Goal: Contribute content

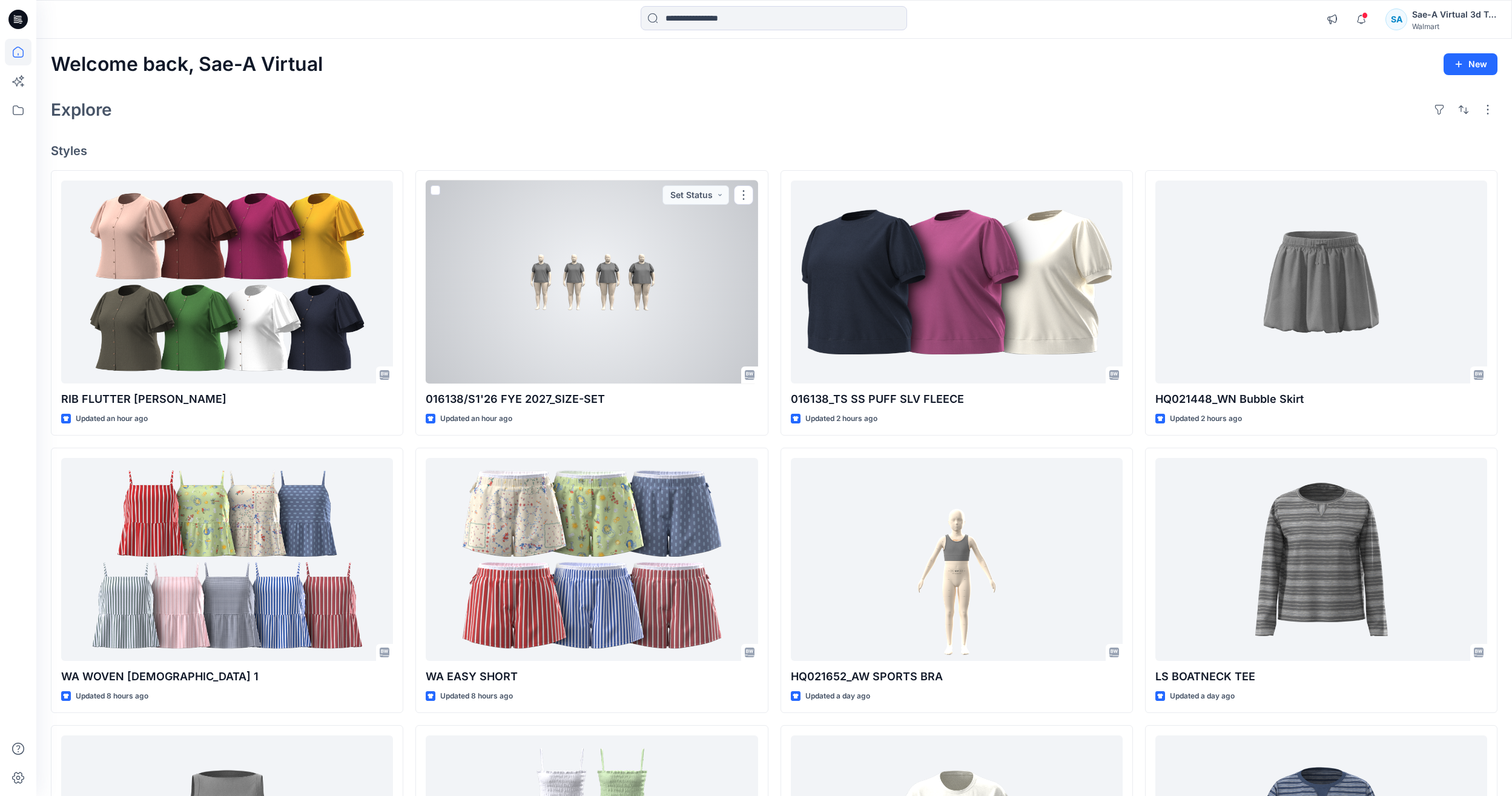
click at [603, 335] on div at bounding box center [591, 282] width 332 height 203
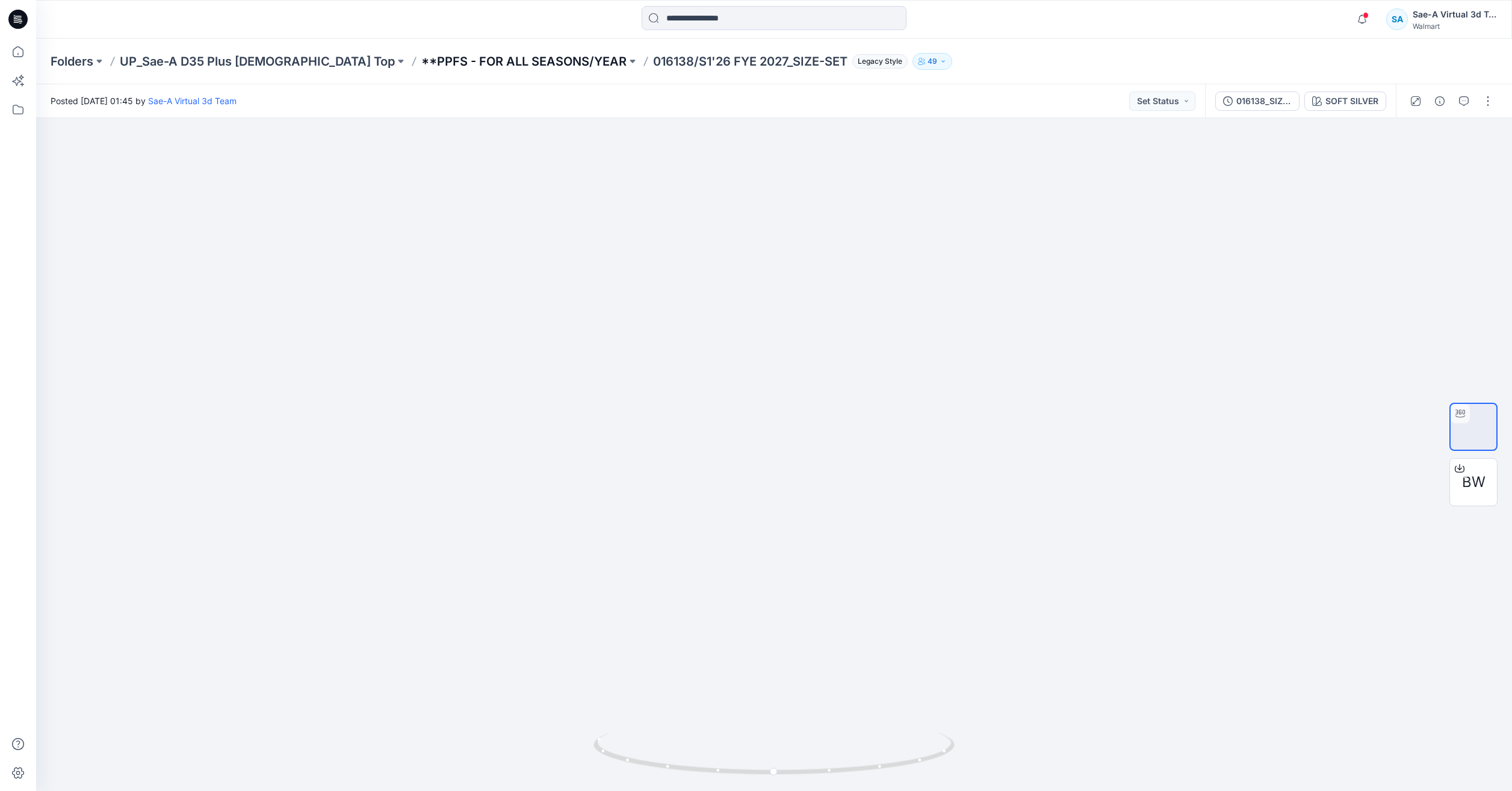
click at [475, 56] on p "**PPFS - FOR ALL SEASONS/YEAR" at bounding box center [524, 61] width 205 height 17
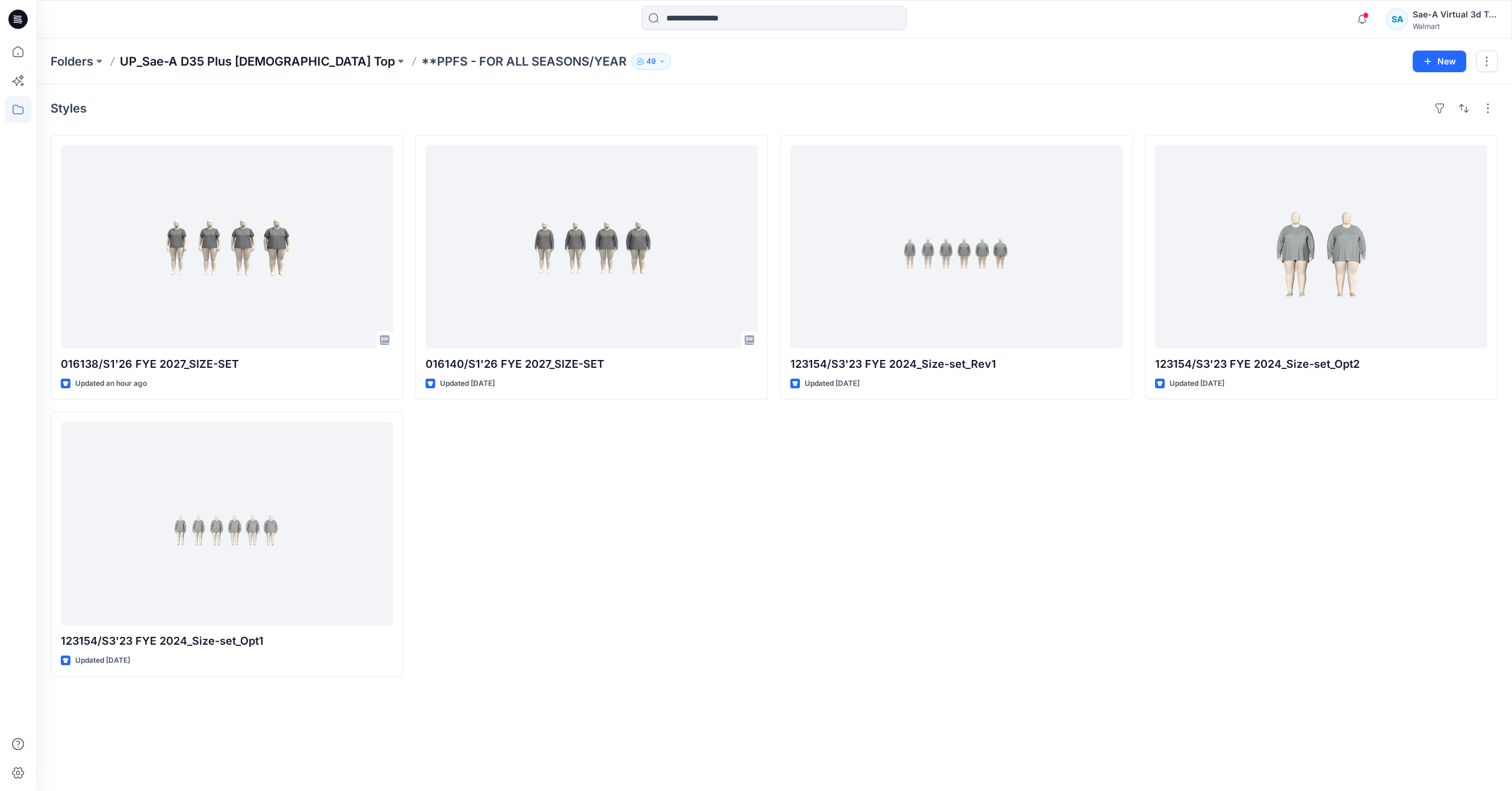
click at [283, 59] on p "UP_Sae-A D35 Plus [DEMOGRAPHIC_DATA] Top" at bounding box center [257, 61] width 275 height 17
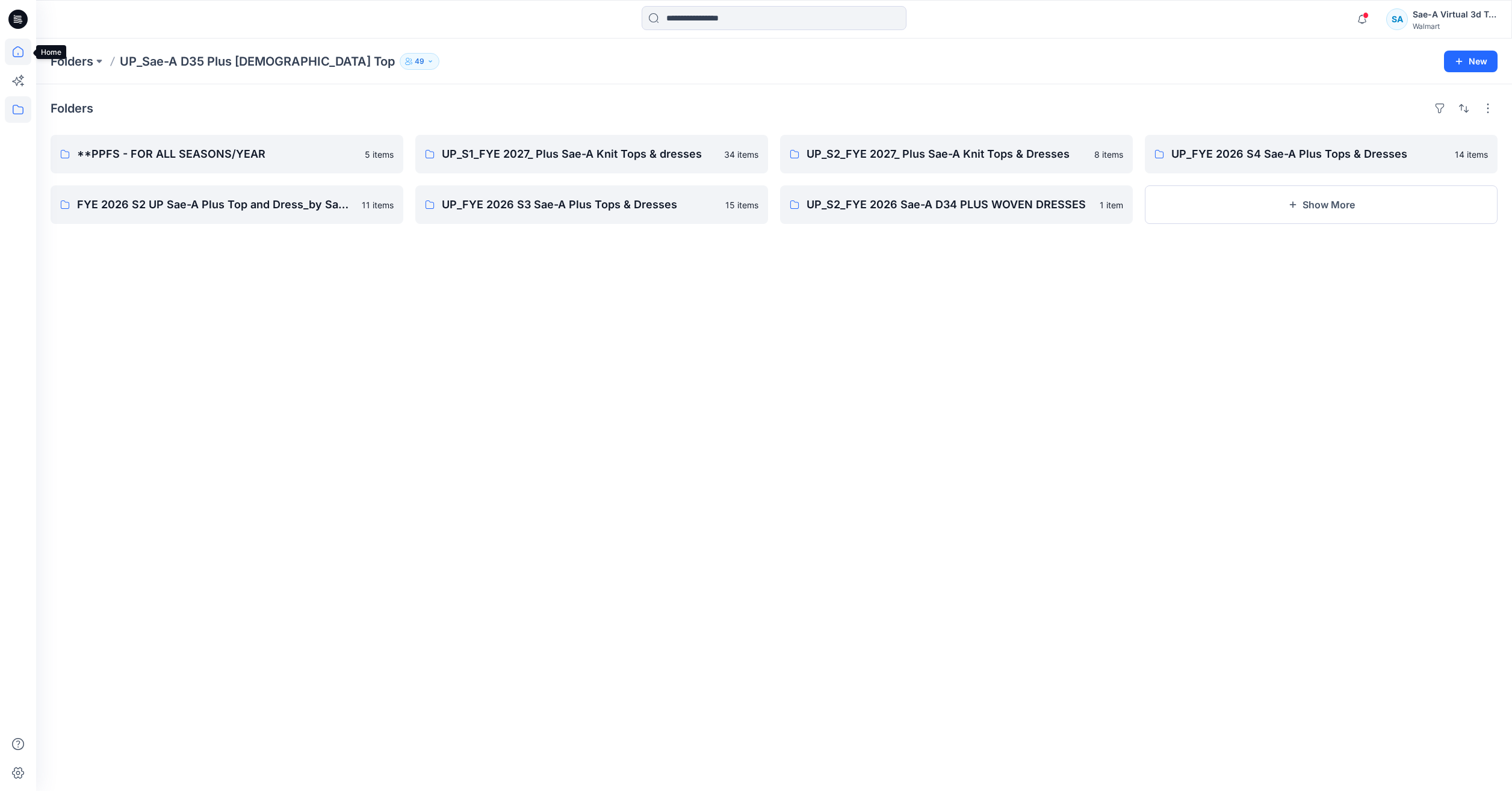
click at [12, 57] on icon at bounding box center [18, 52] width 26 height 26
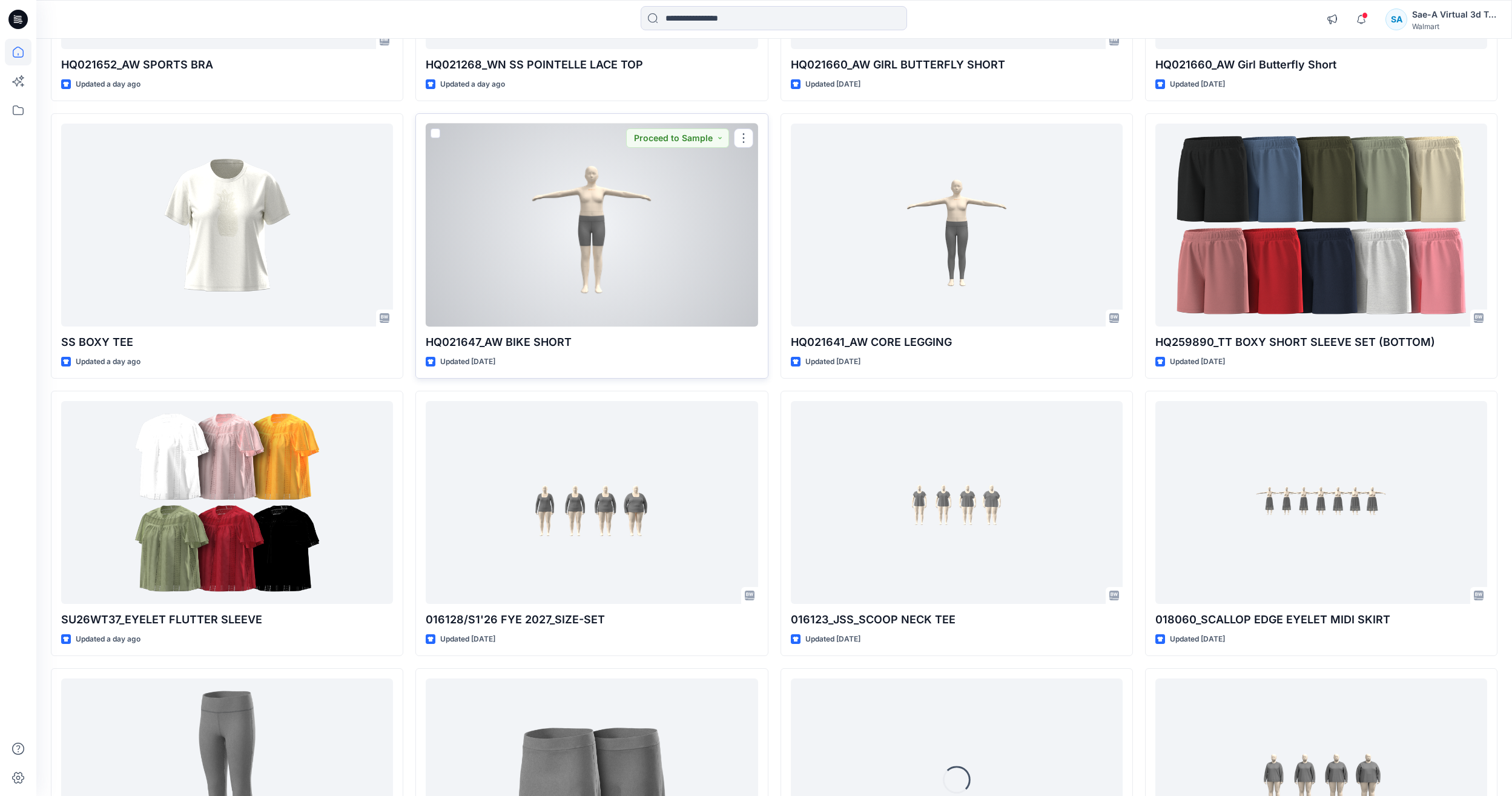
scroll to position [1575, 0]
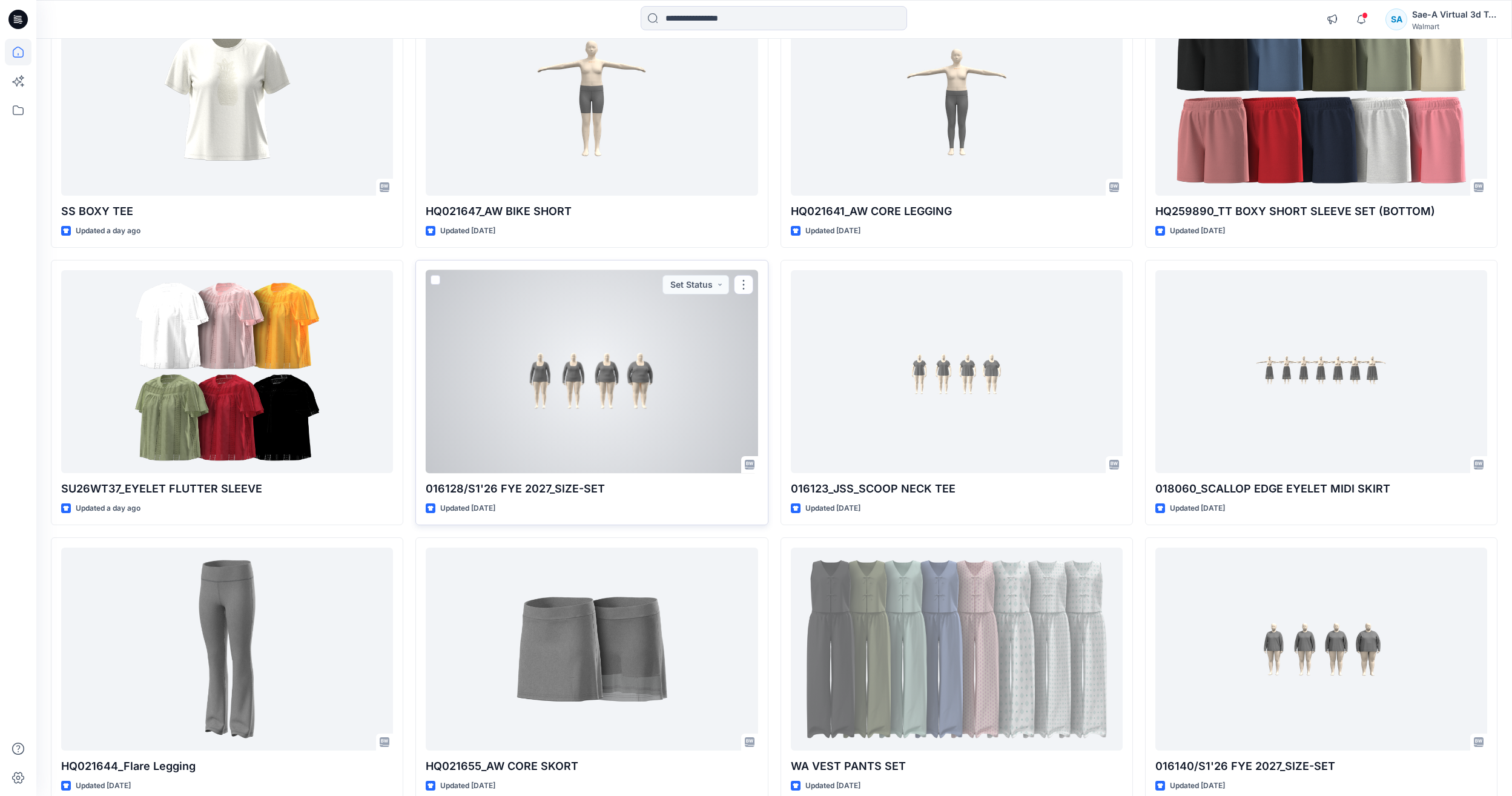
click at [651, 381] on div at bounding box center [591, 372] width 332 height 203
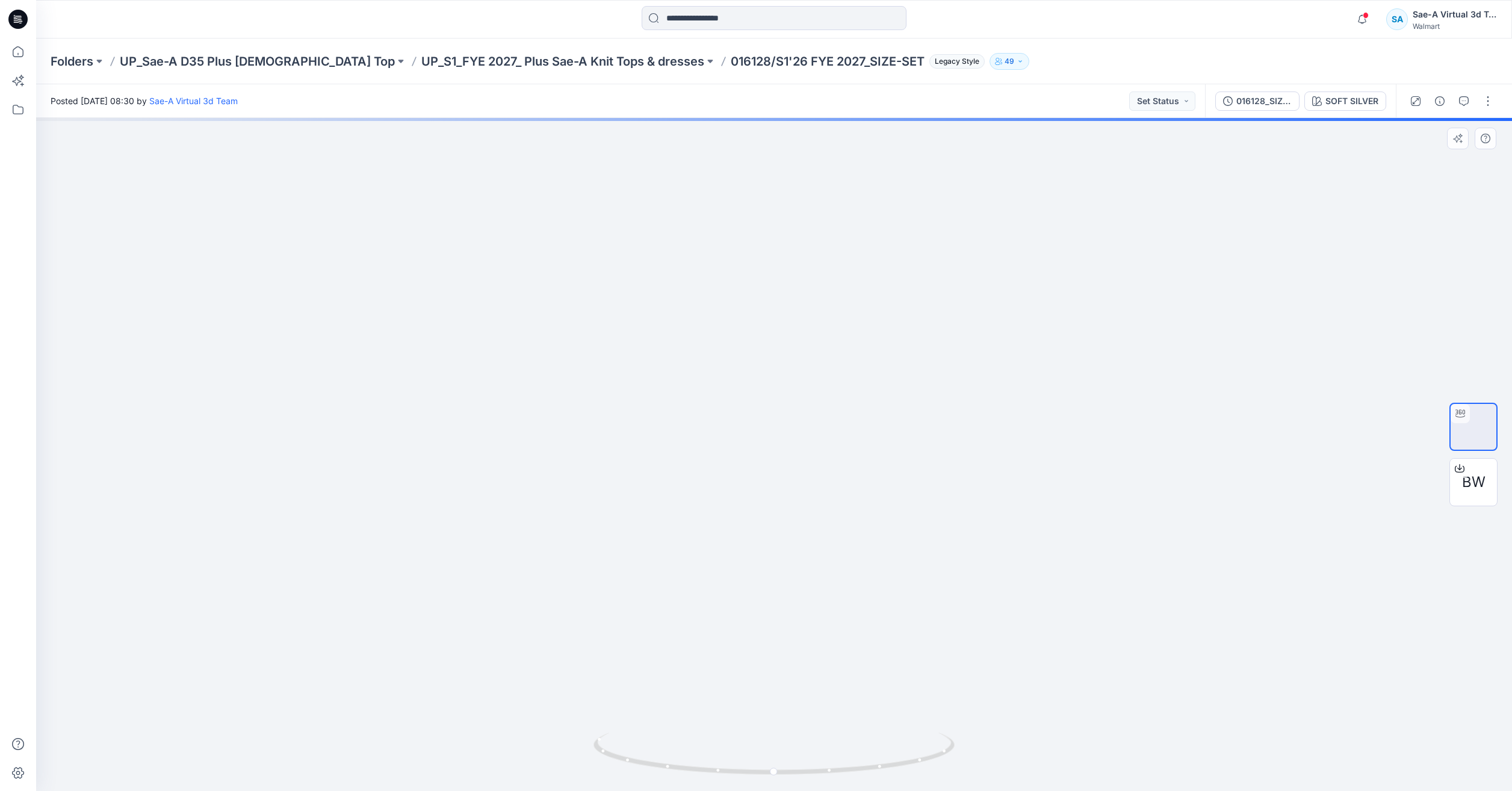
drag, startPoint x: 1005, startPoint y: 595, endPoint x: 936, endPoint y: 477, distance: 136.7
drag, startPoint x: 1115, startPoint y: 478, endPoint x: 1061, endPoint y: 511, distance: 63.3
drag, startPoint x: 909, startPoint y: 759, endPoint x: 758, endPoint y: 761, distance: 151.0
click at [758, 761] on icon at bounding box center [776, 755] width 364 height 45
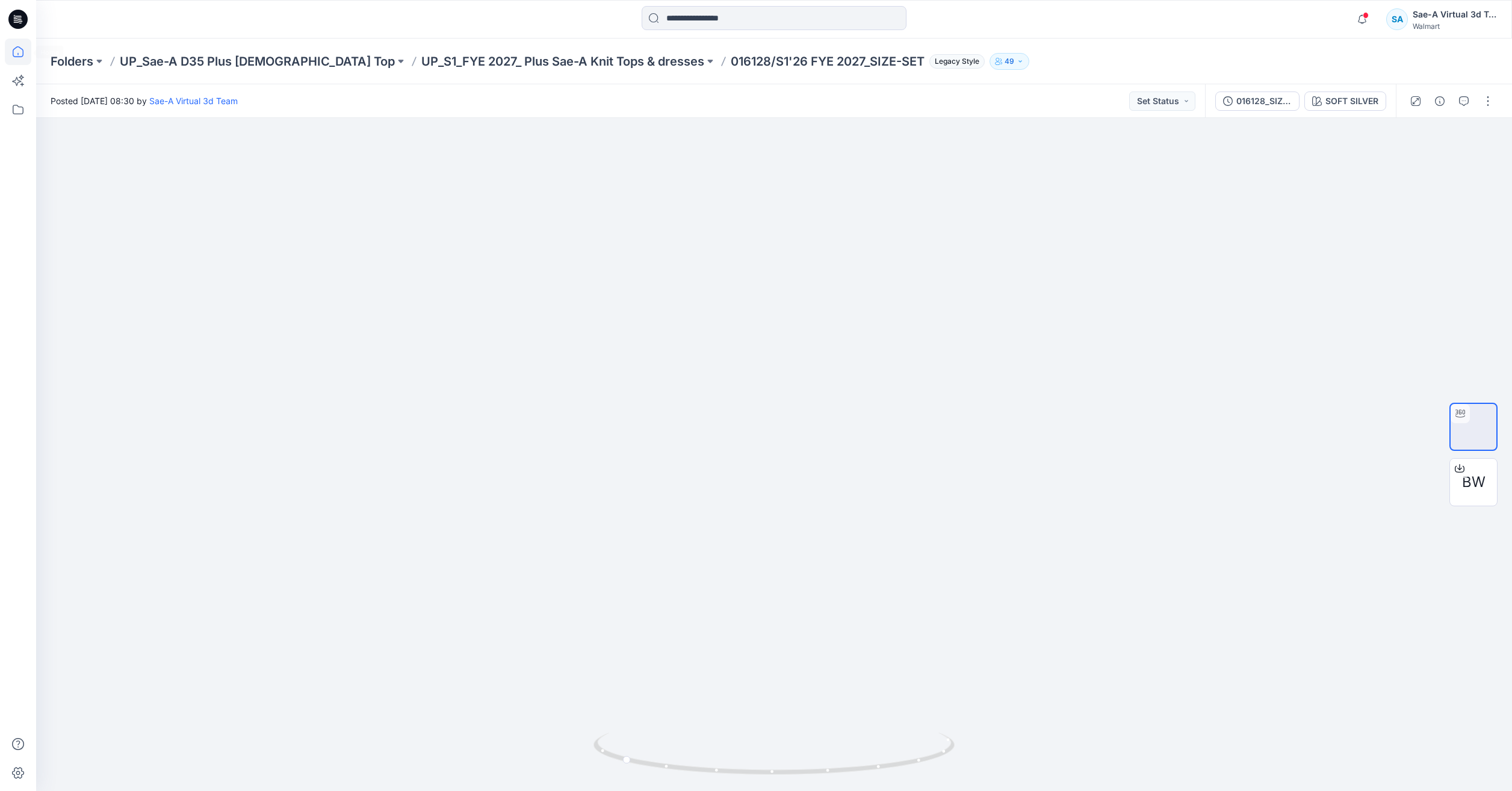
click at [23, 57] on icon at bounding box center [18, 52] width 26 height 26
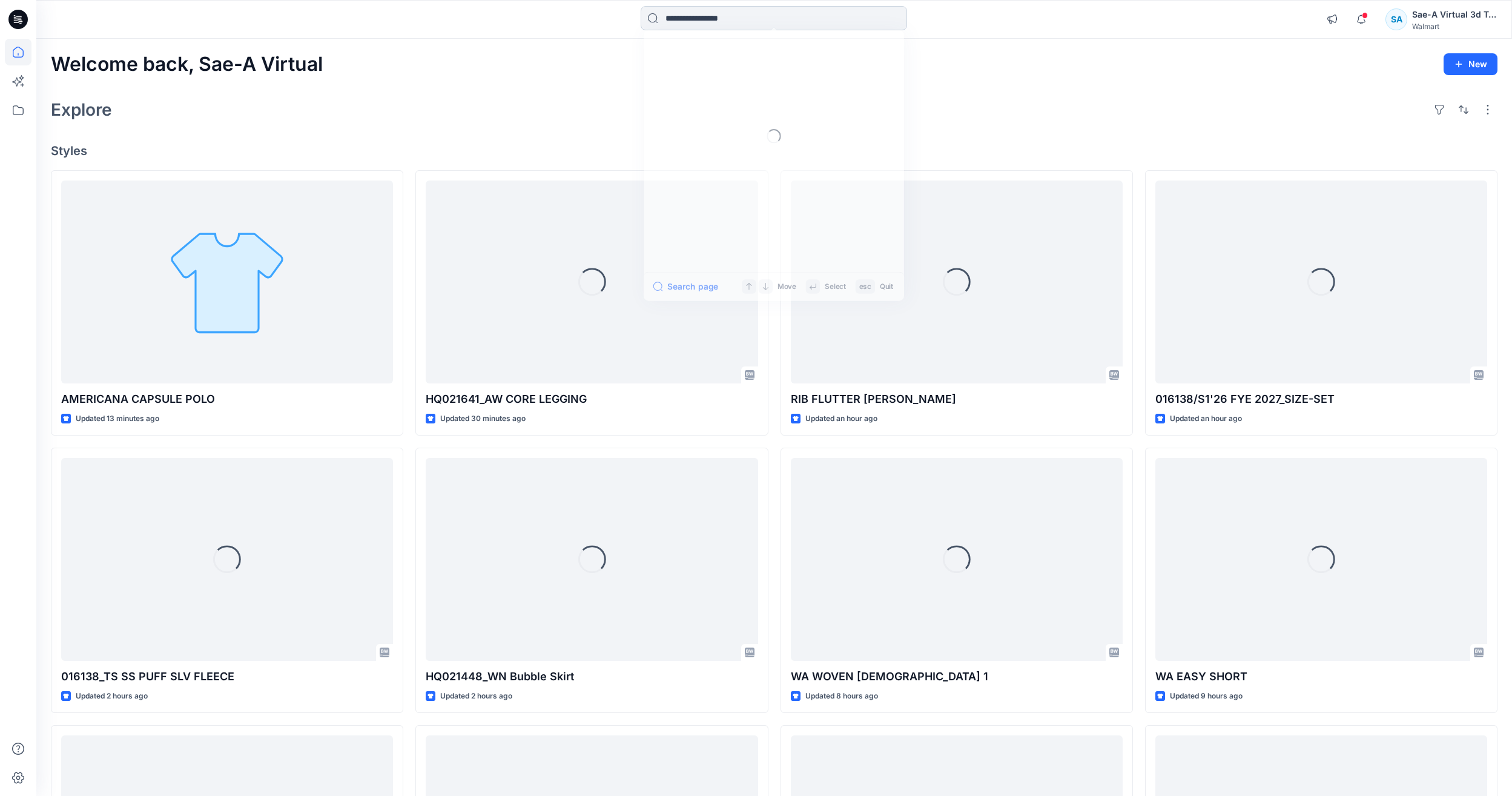
click at [705, 25] on input at bounding box center [774, 18] width 267 height 24
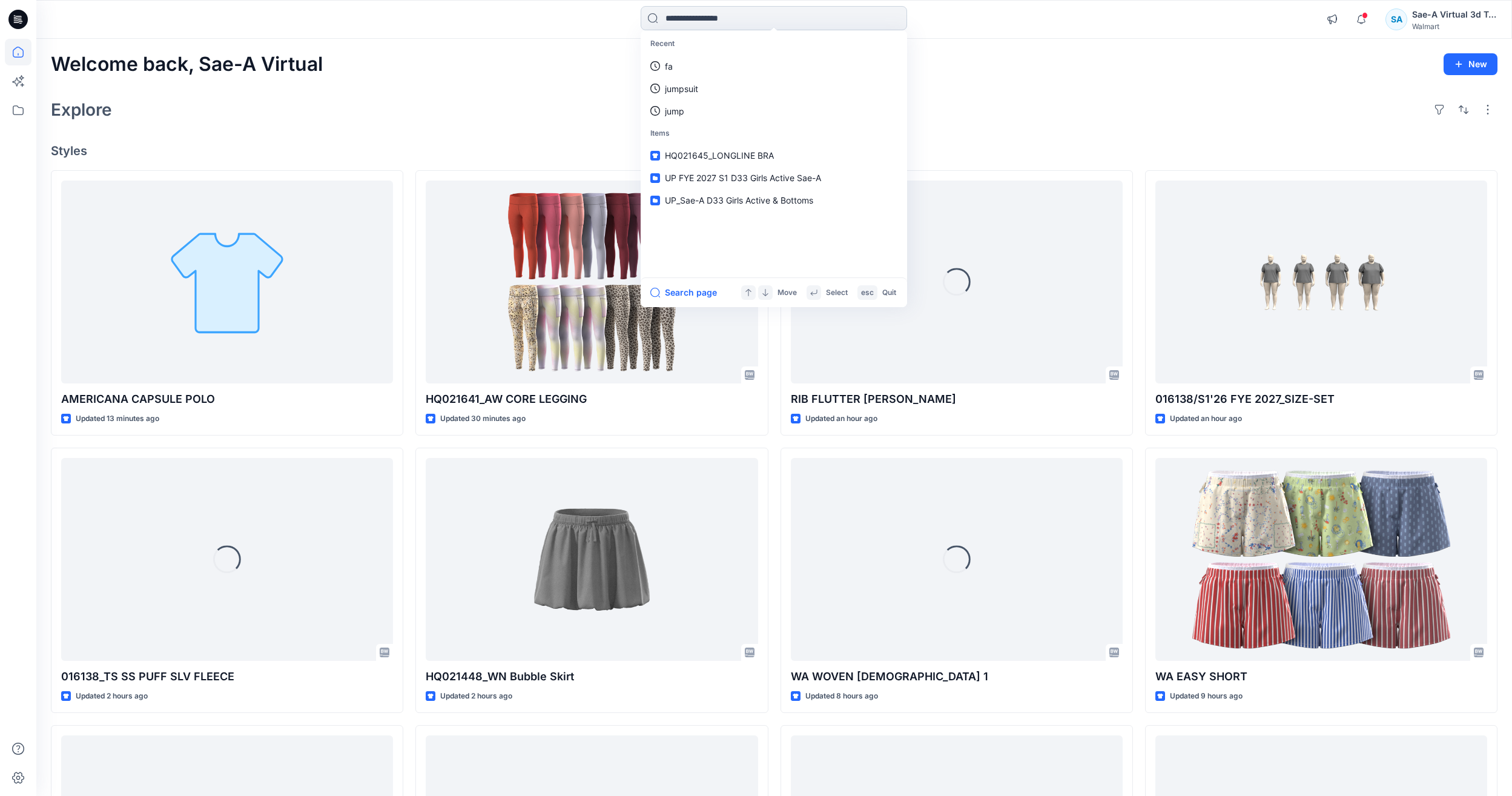
click at [696, 21] on input at bounding box center [774, 18] width 267 height 24
paste input "******"
type input "******"
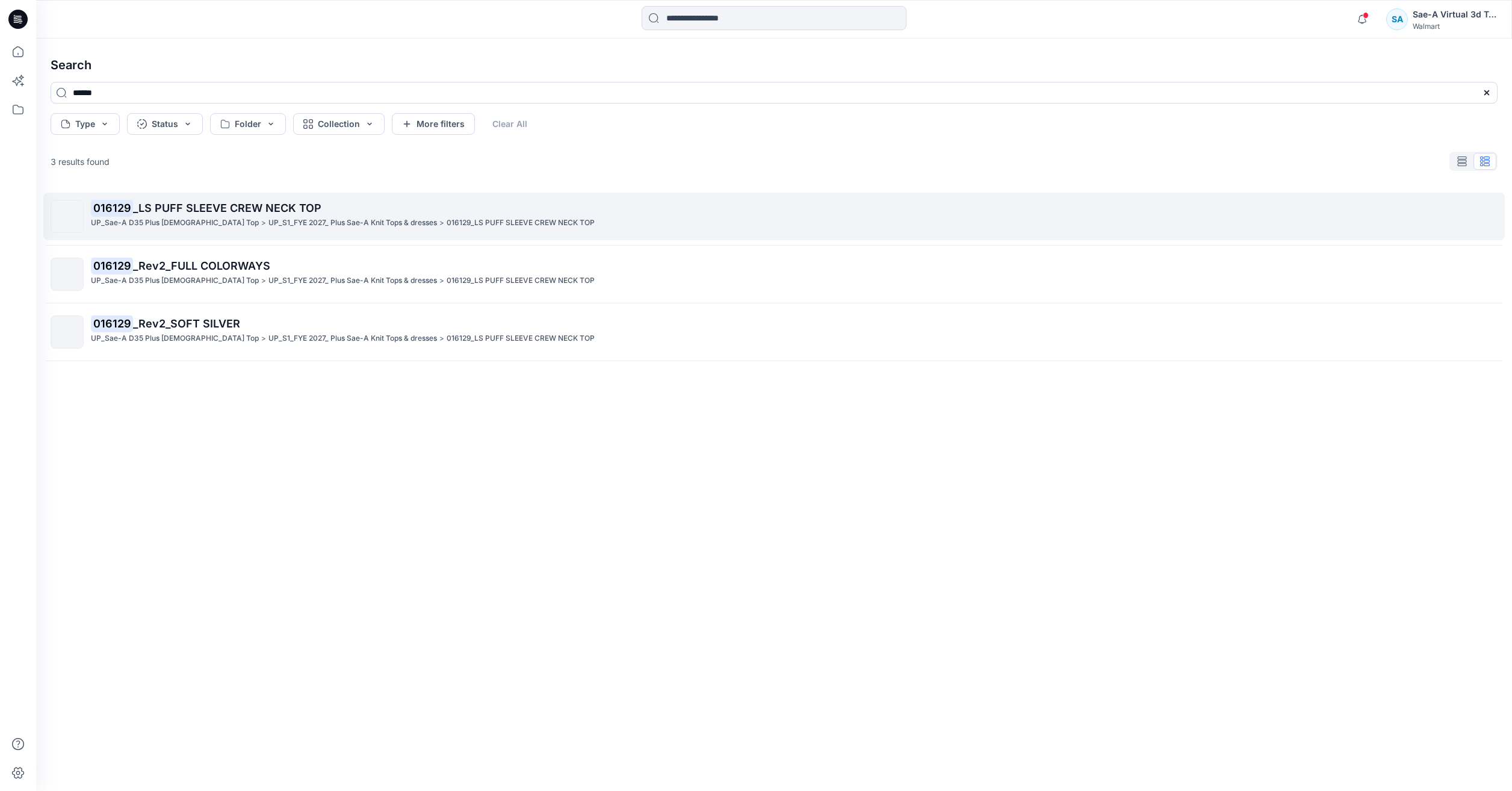
click at [316, 219] on p "UP_S1_FYE 2027_ Plus Sae-A Knit Tops & dresses" at bounding box center [353, 223] width 168 height 12
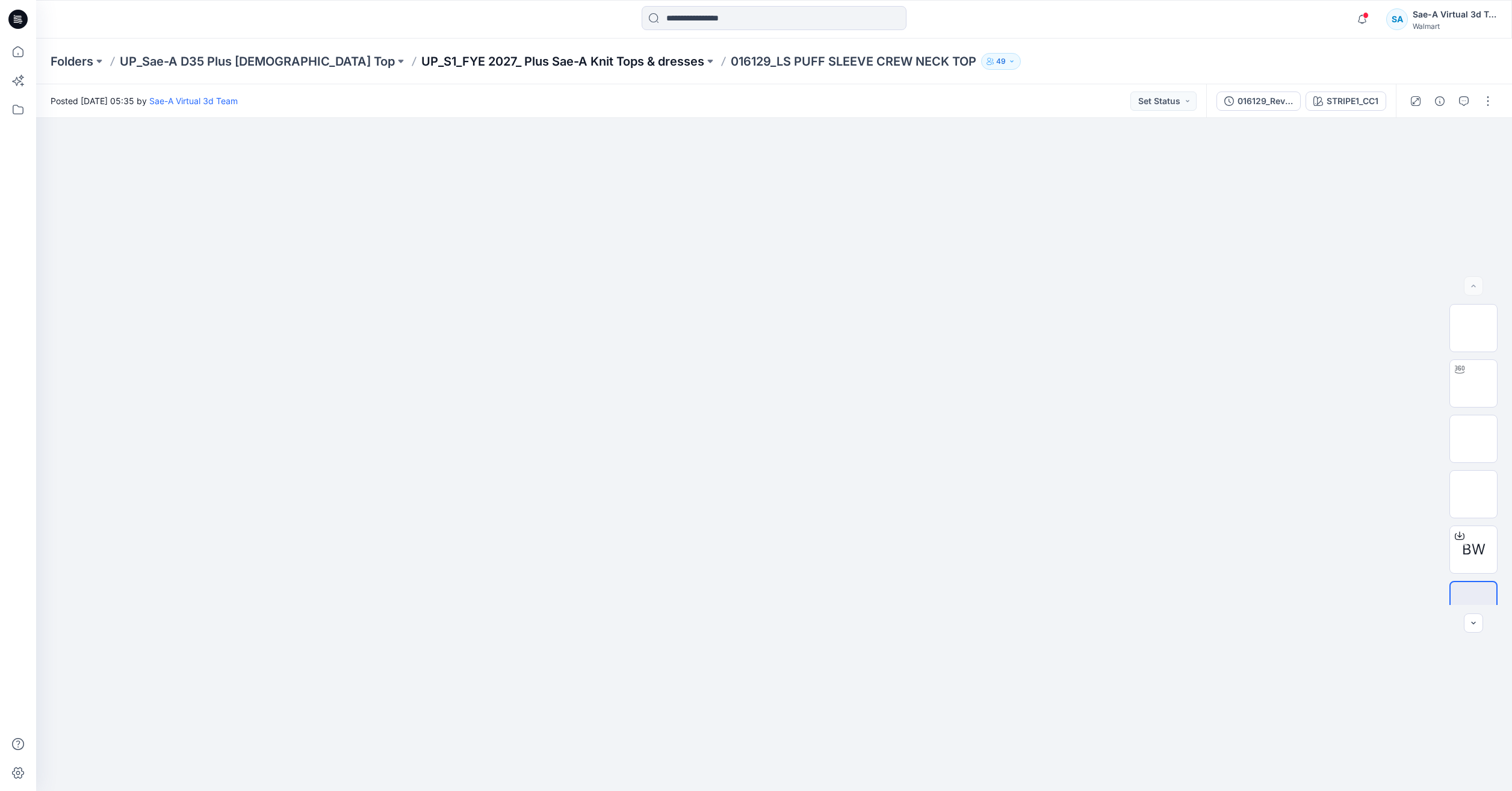
click at [542, 64] on p "UP_S1_FYE 2027_ Plus Sae-A Knit Tops & dresses" at bounding box center [563, 61] width 283 height 17
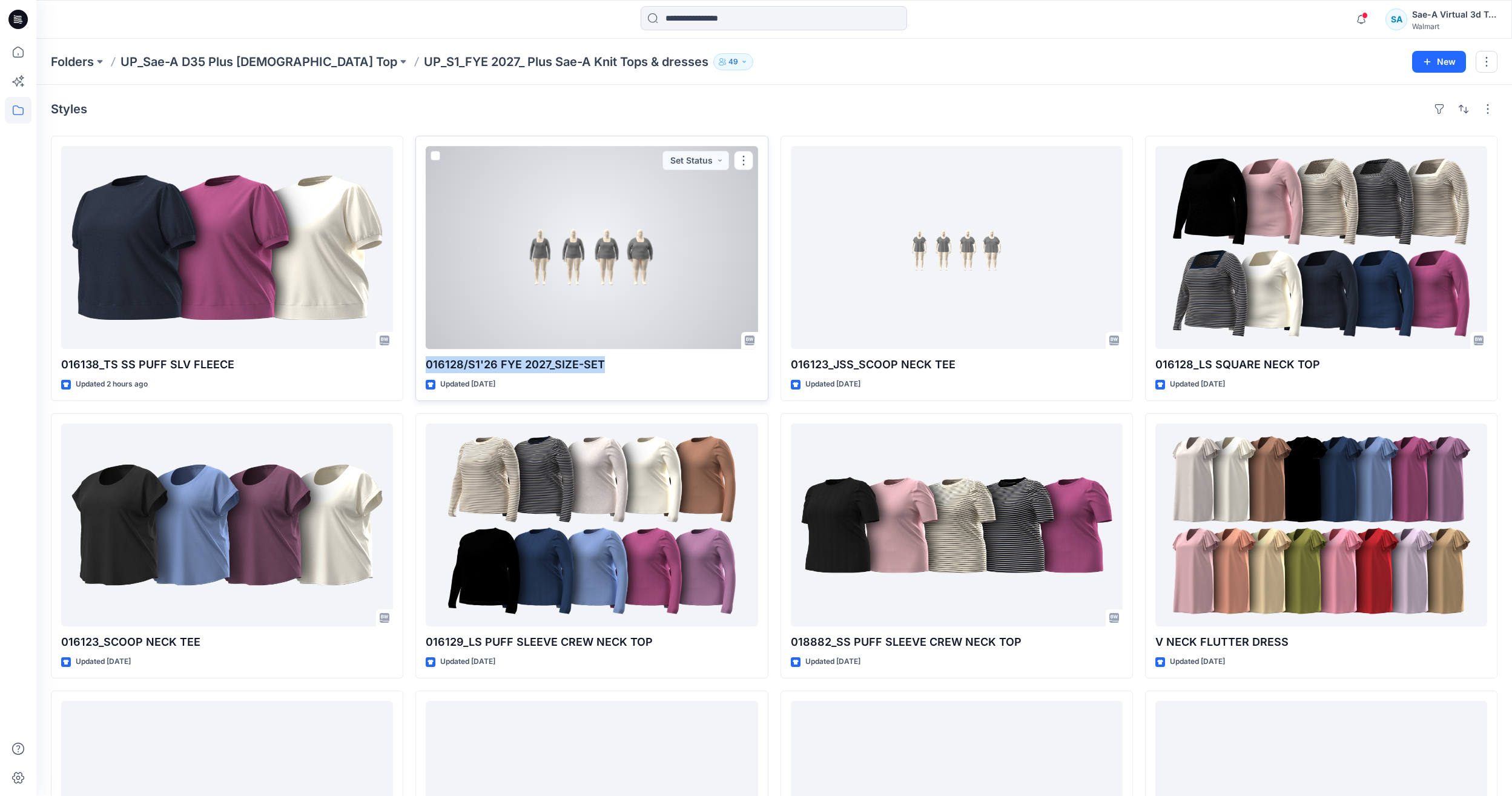
drag, startPoint x: 589, startPoint y: 360, endPoint x: 424, endPoint y: 363, distance: 165.0
click at [424, 363] on div "016128/S1'26 FYE 2027_SIZE-SET Updated 5 days ago Set Status" at bounding box center [591, 268] width 353 height 265
copy p "016128/S1'26 FYE 2027_SIZE-SET"
click at [626, 374] on div "016128/S1'26 FYE 2027_SIZE-SET Updated 5 days ago Set Status" at bounding box center [591, 268] width 353 height 265
drag, startPoint x: 599, startPoint y: 364, endPoint x: 461, endPoint y: 365, distance: 138.0
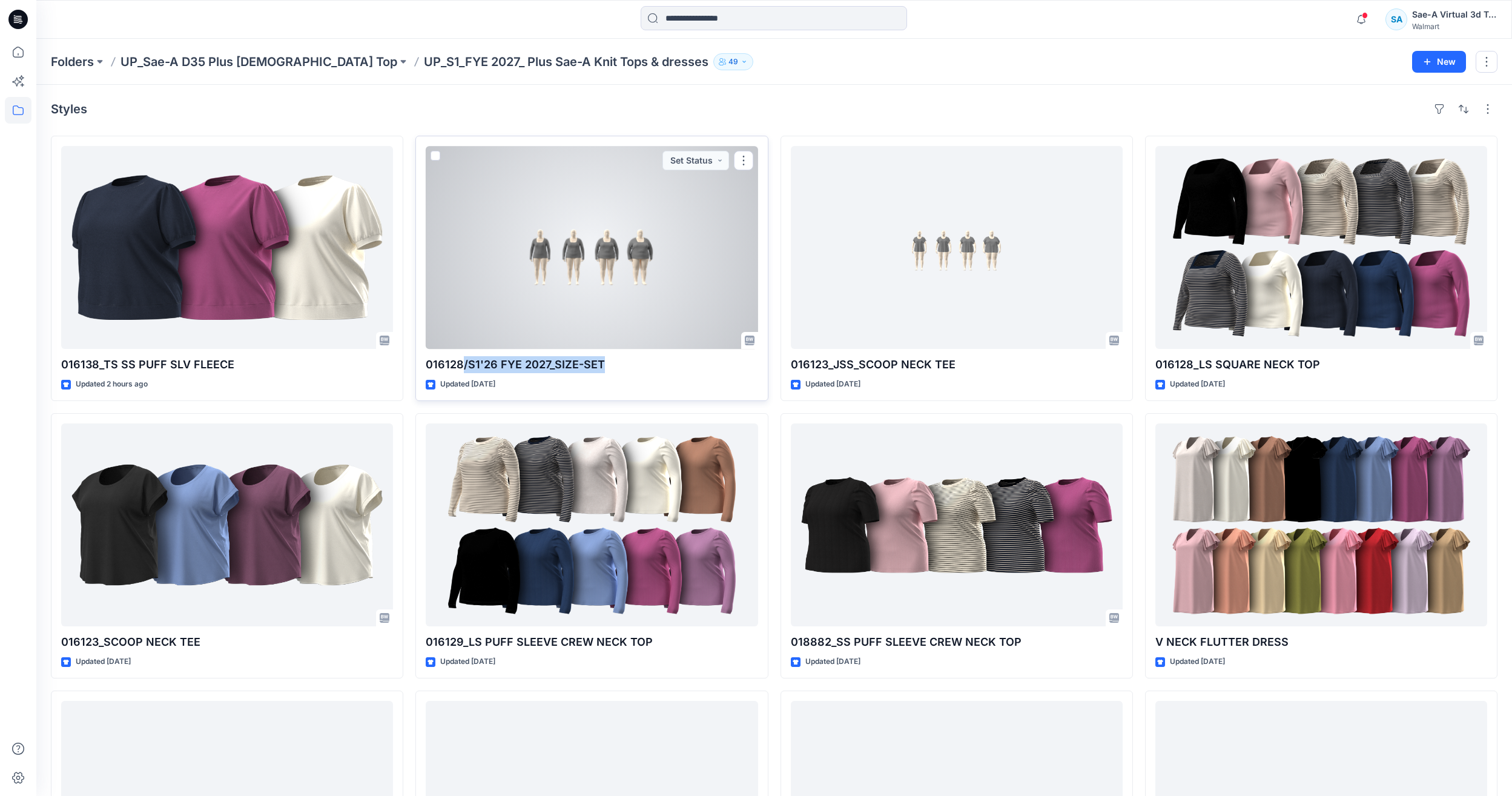
click at [461, 365] on p "016128/S1'26 FYE 2027_SIZE-SET" at bounding box center [591, 365] width 332 height 17
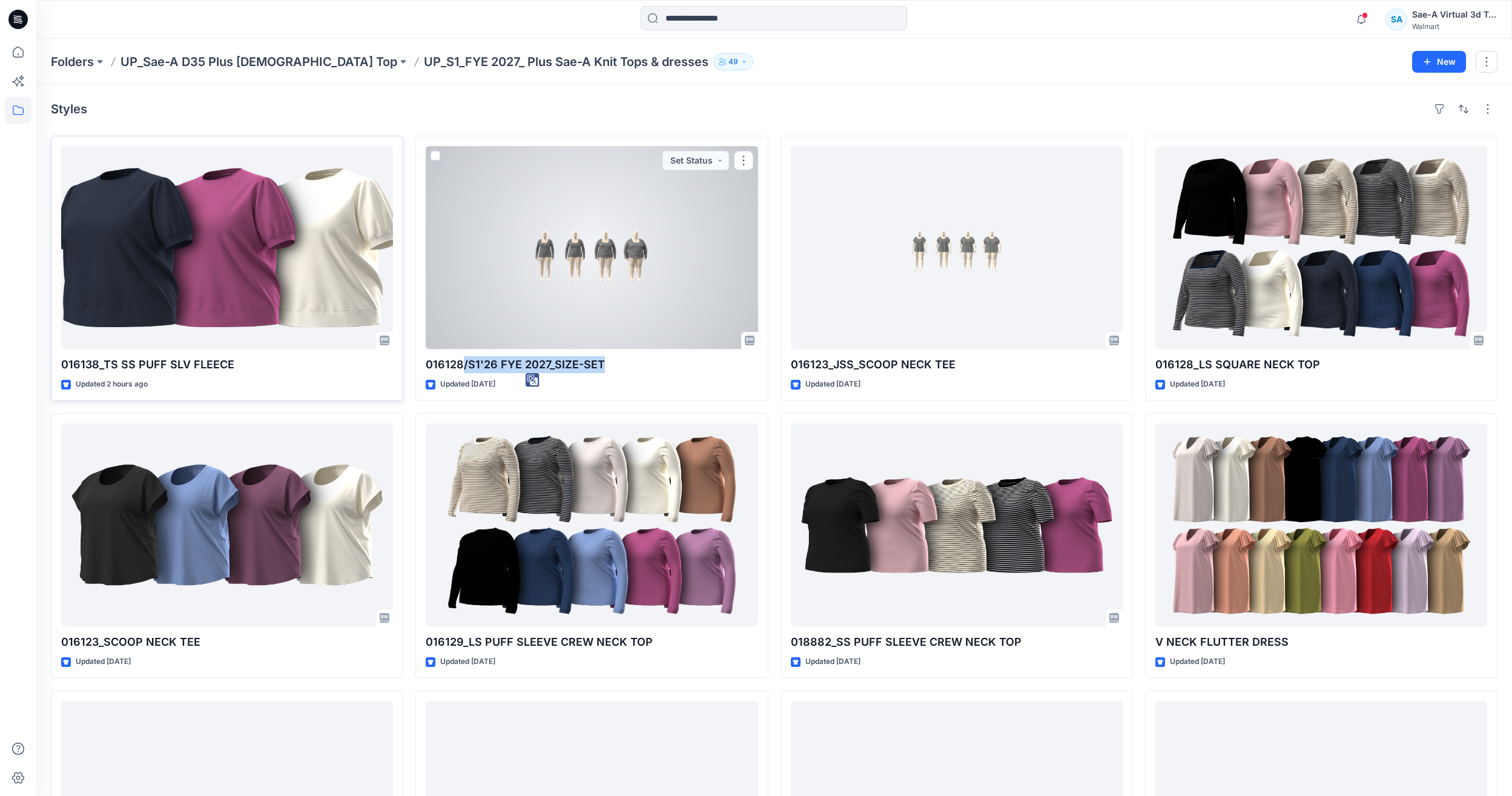
copy p "/S1'26 FYE 2027_SIZE-SET"
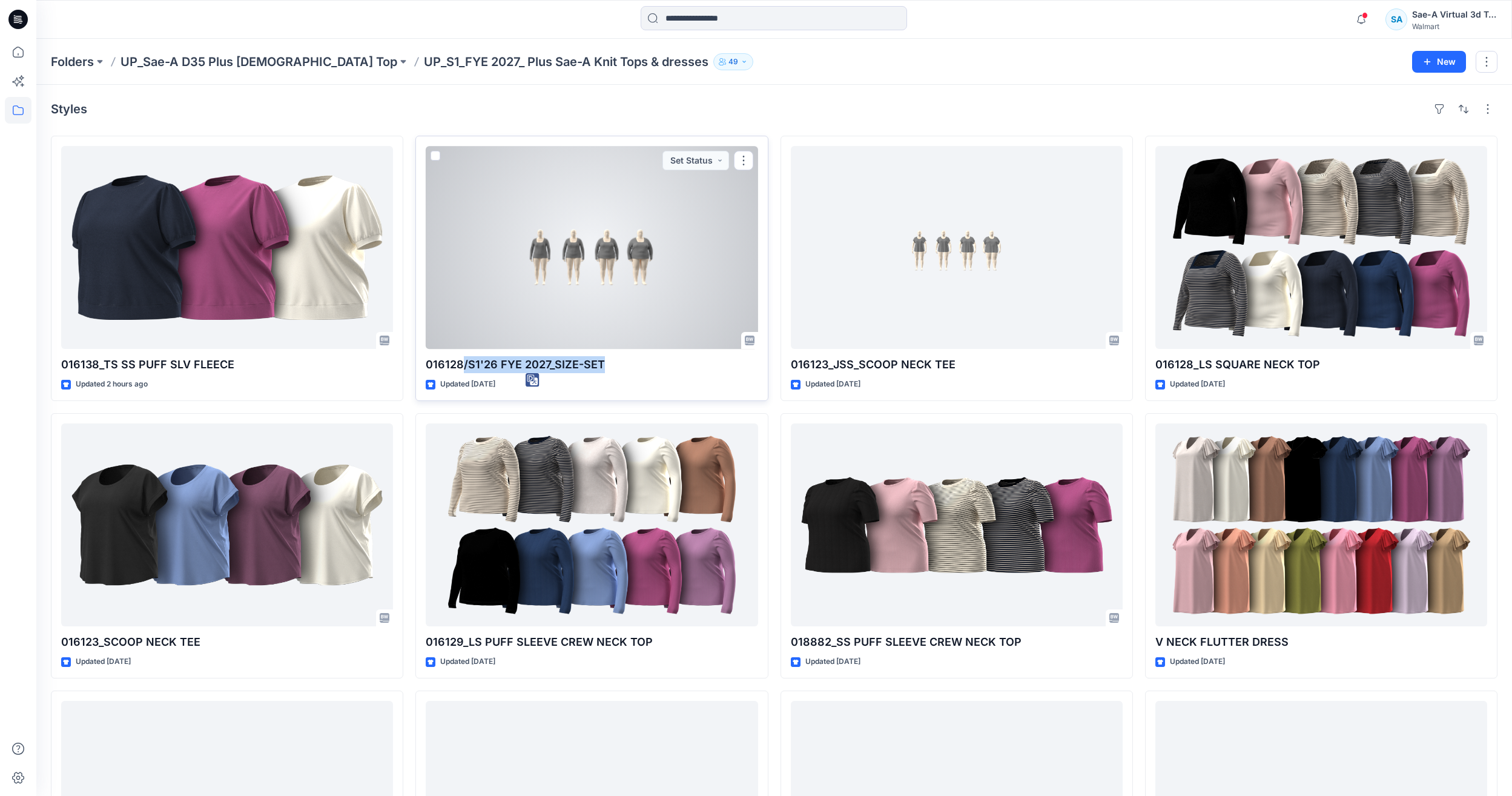
click at [624, 297] on div at bounding box center [591, 247] width 332 height 203
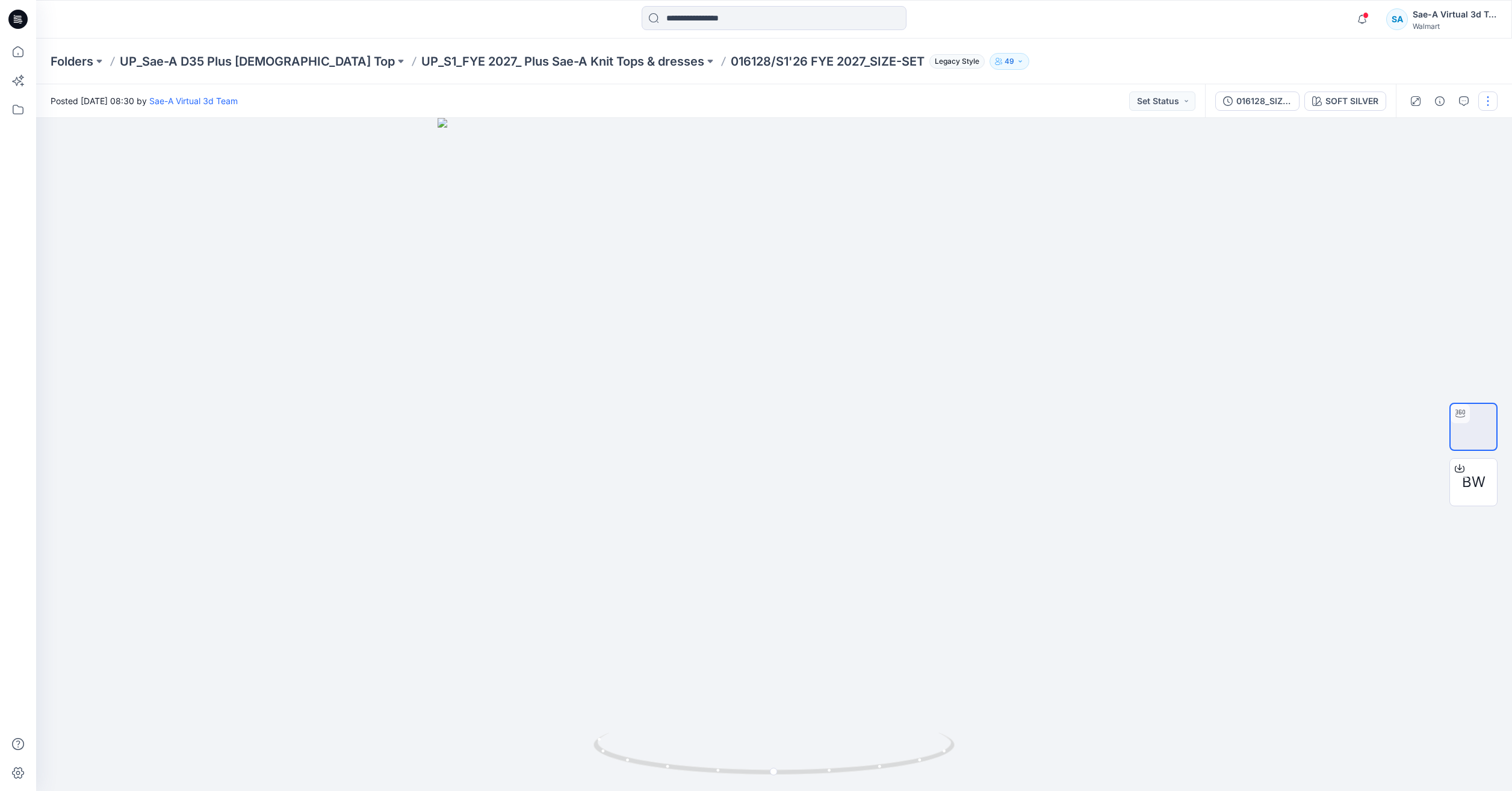
click at [1482, 103] on button "button" at bounding box center [1488, 101] width 19 height 19
click at [1421, 129] on button "Edit" at bounding box center [1437, 129] width 111 height 22
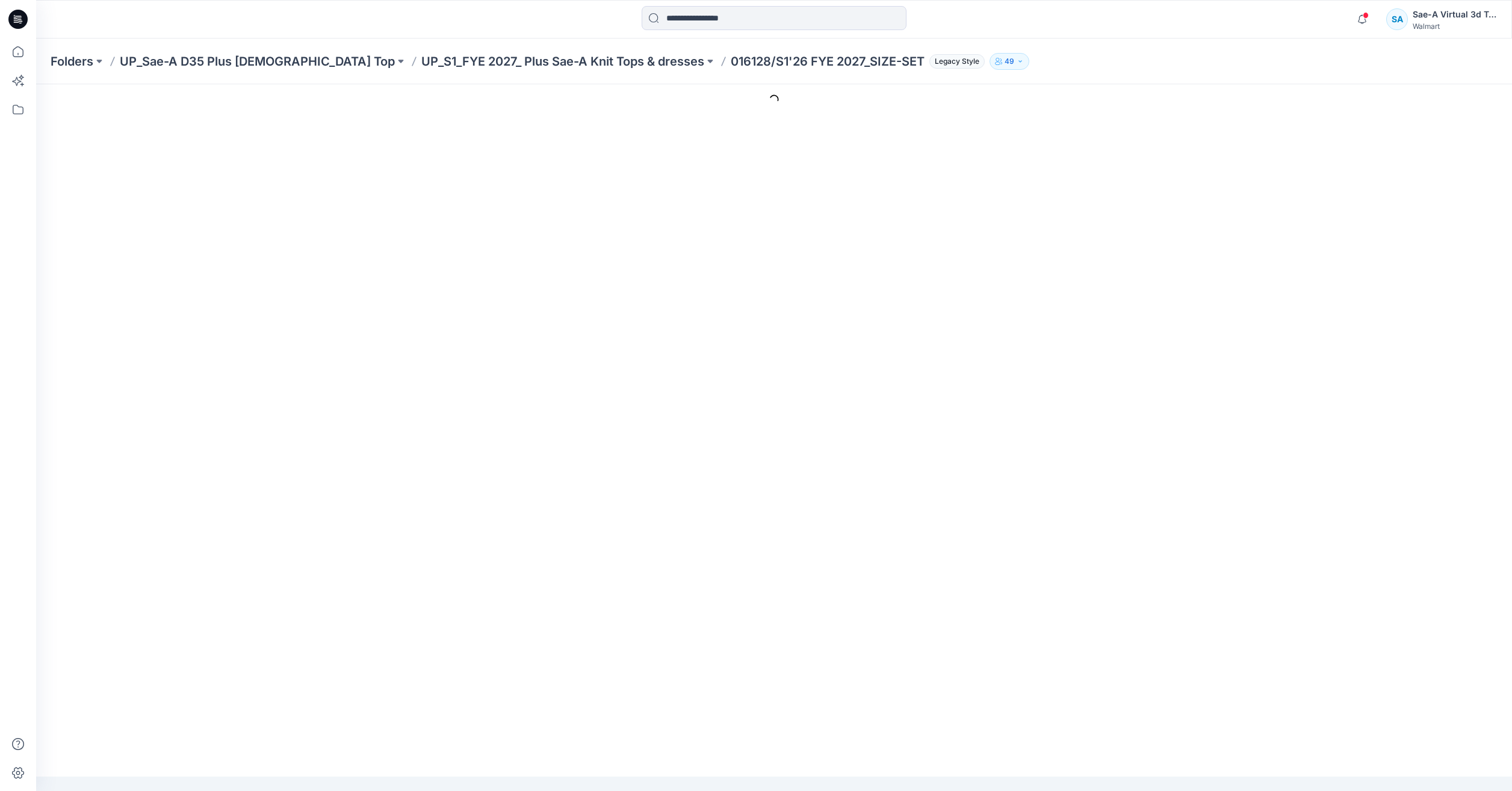
type input "**********"
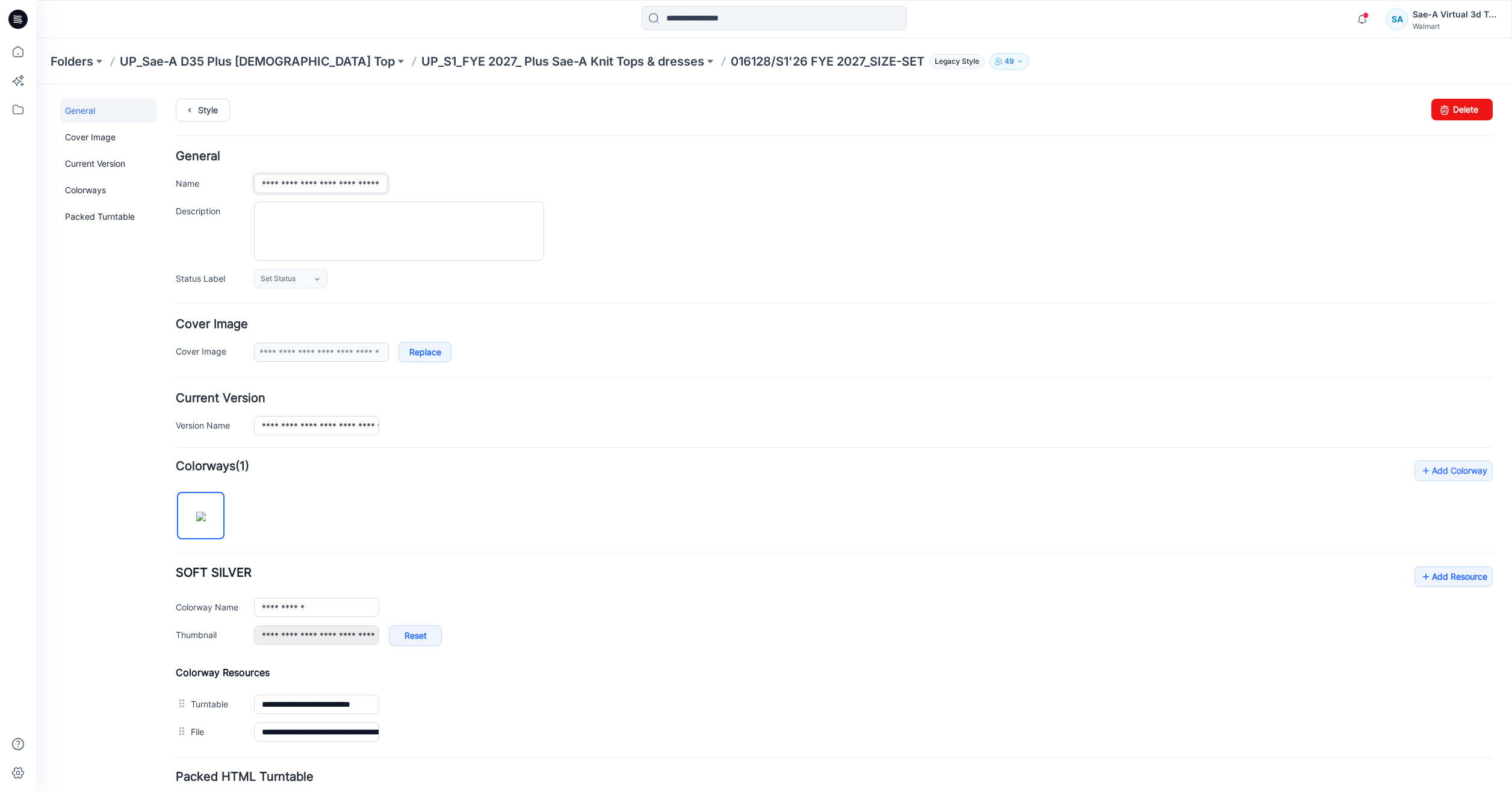
scroll to position [0, 8]
drag, startPoint x: 309, startPoint y: 185, endPoint x: 668, endPoint y: 219, distance: 360.6
click at [667, 219] on div "**********" at bounding box center [834, 219] width 1317 height 138
paste input "**********"
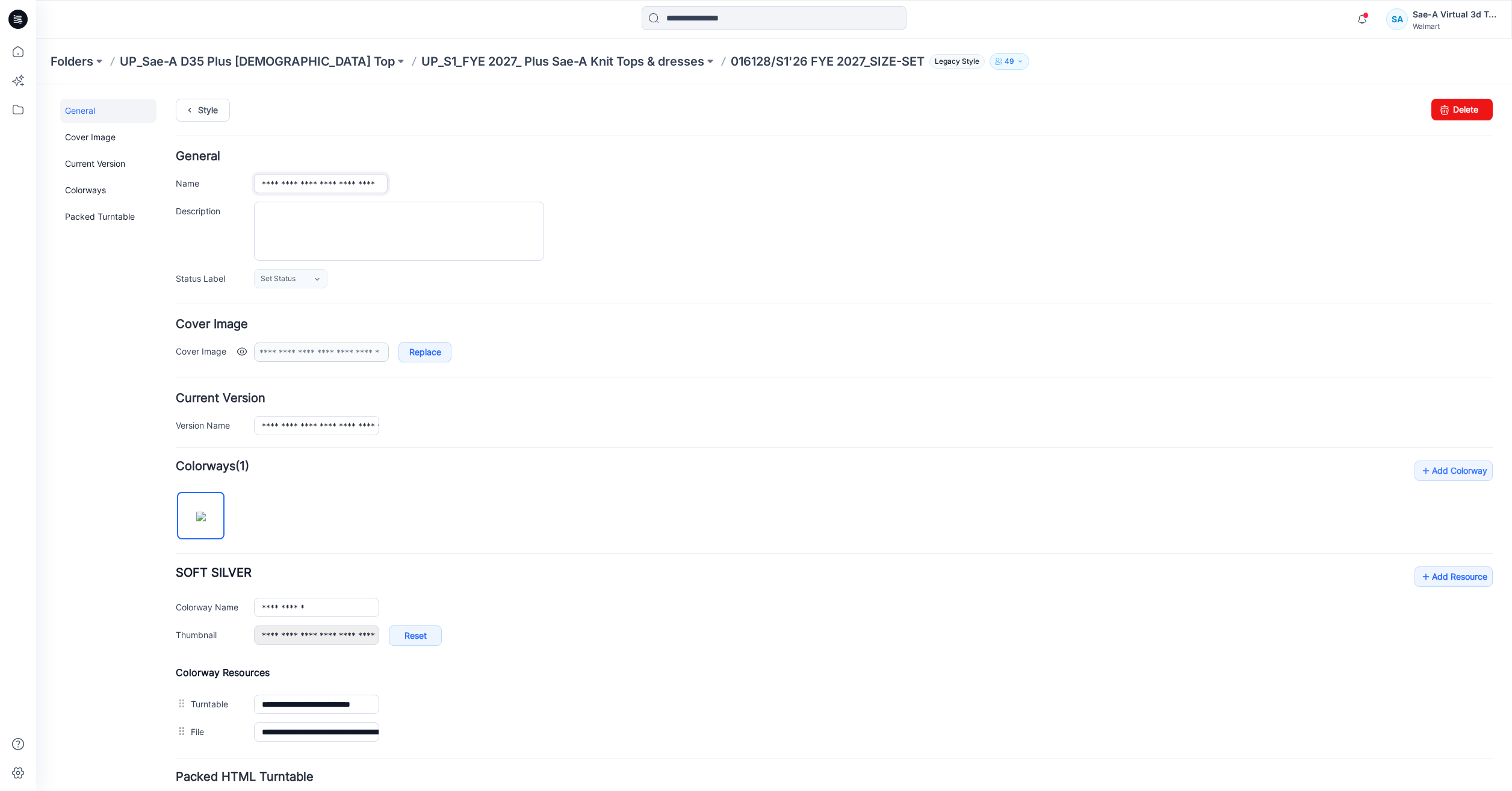
scroll to position [0, 17]
type input "**********"
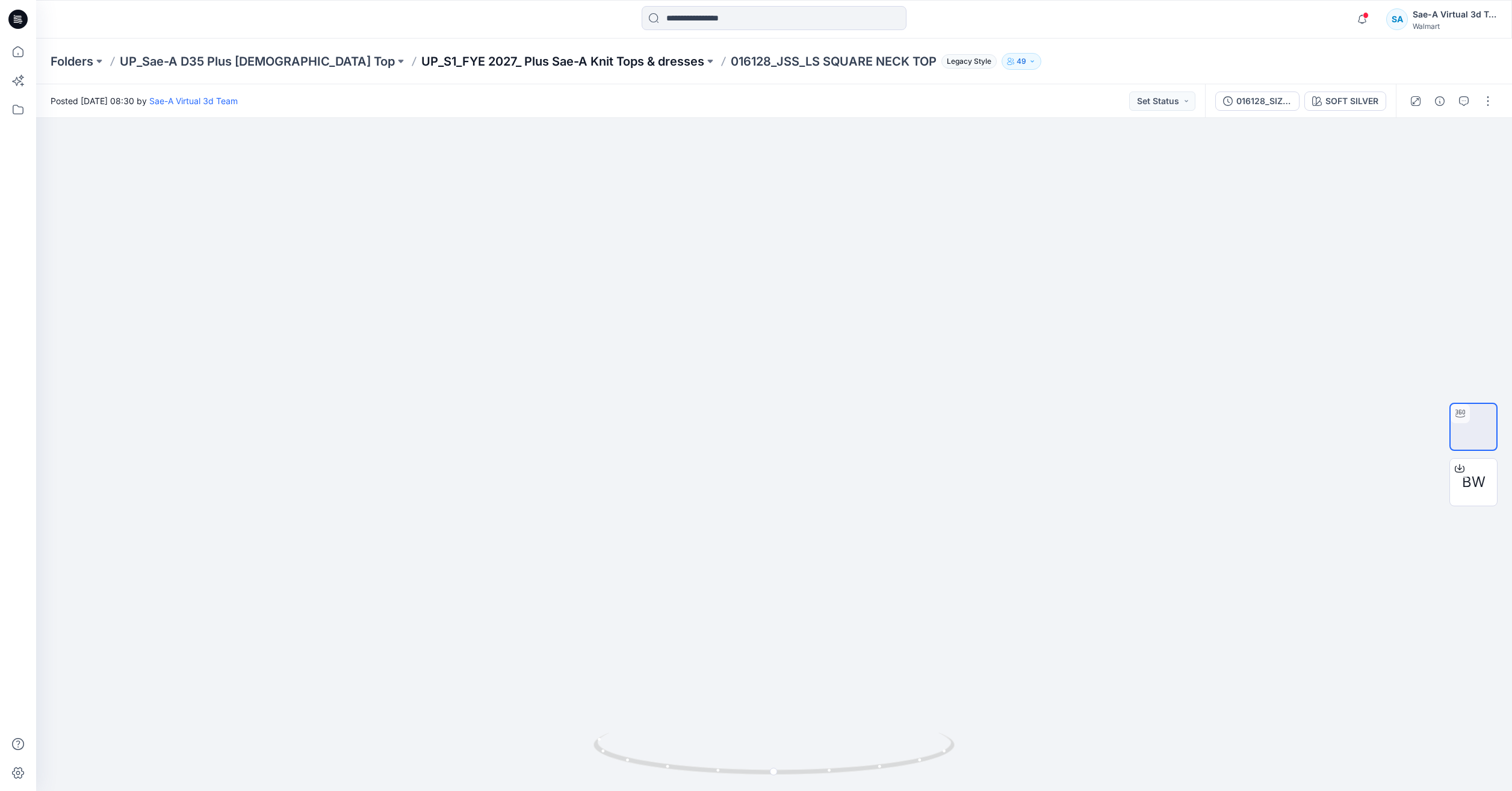
click at [476, 58] on p "UP_S1_FYE 2027_ Plus Sae-A Knit Tops & dresses" at bounding box center [563, 61] width 283 height 17
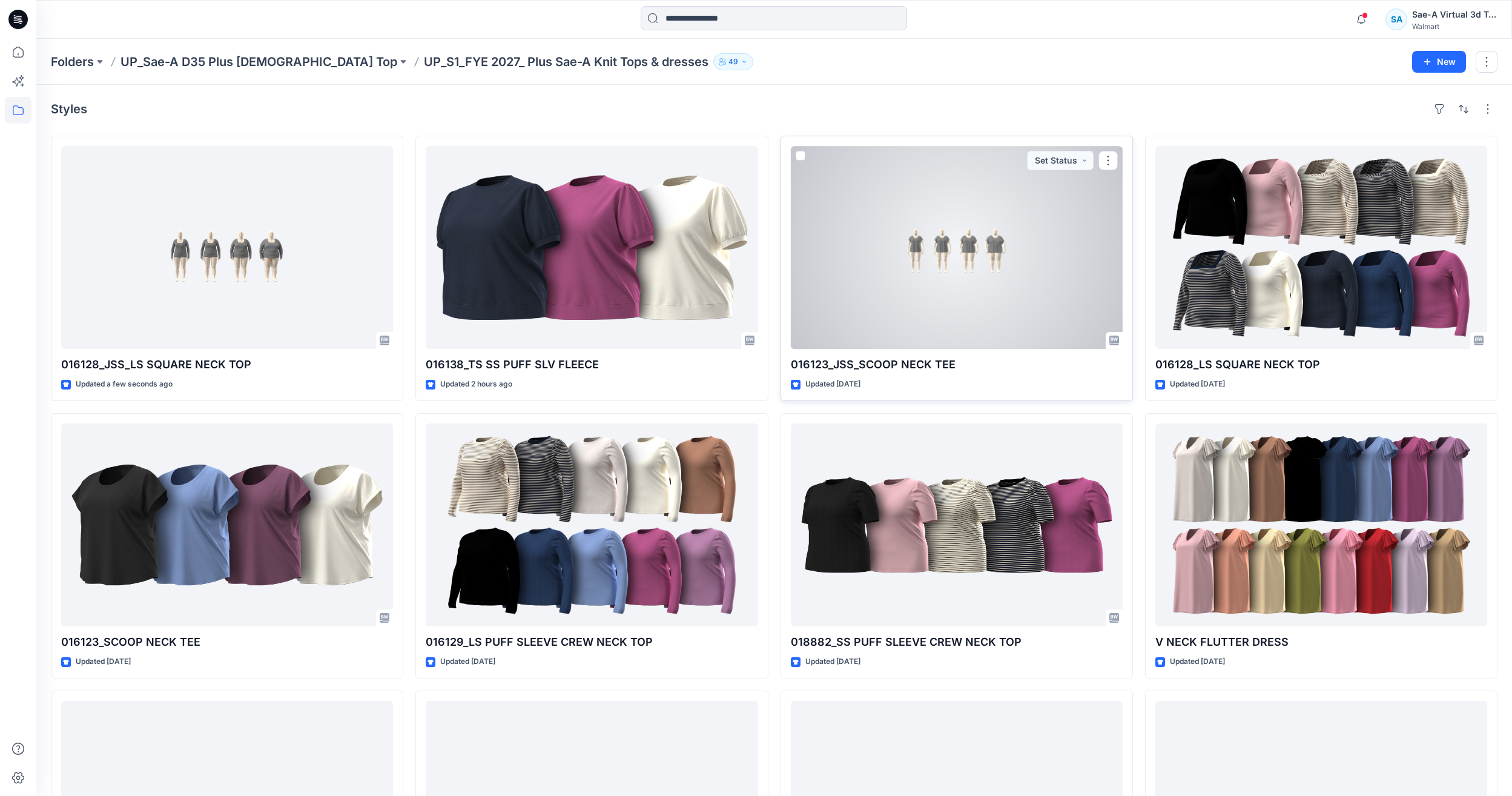
click at [878, 232] on div at bounding box center [957, 247] width 332 height 203
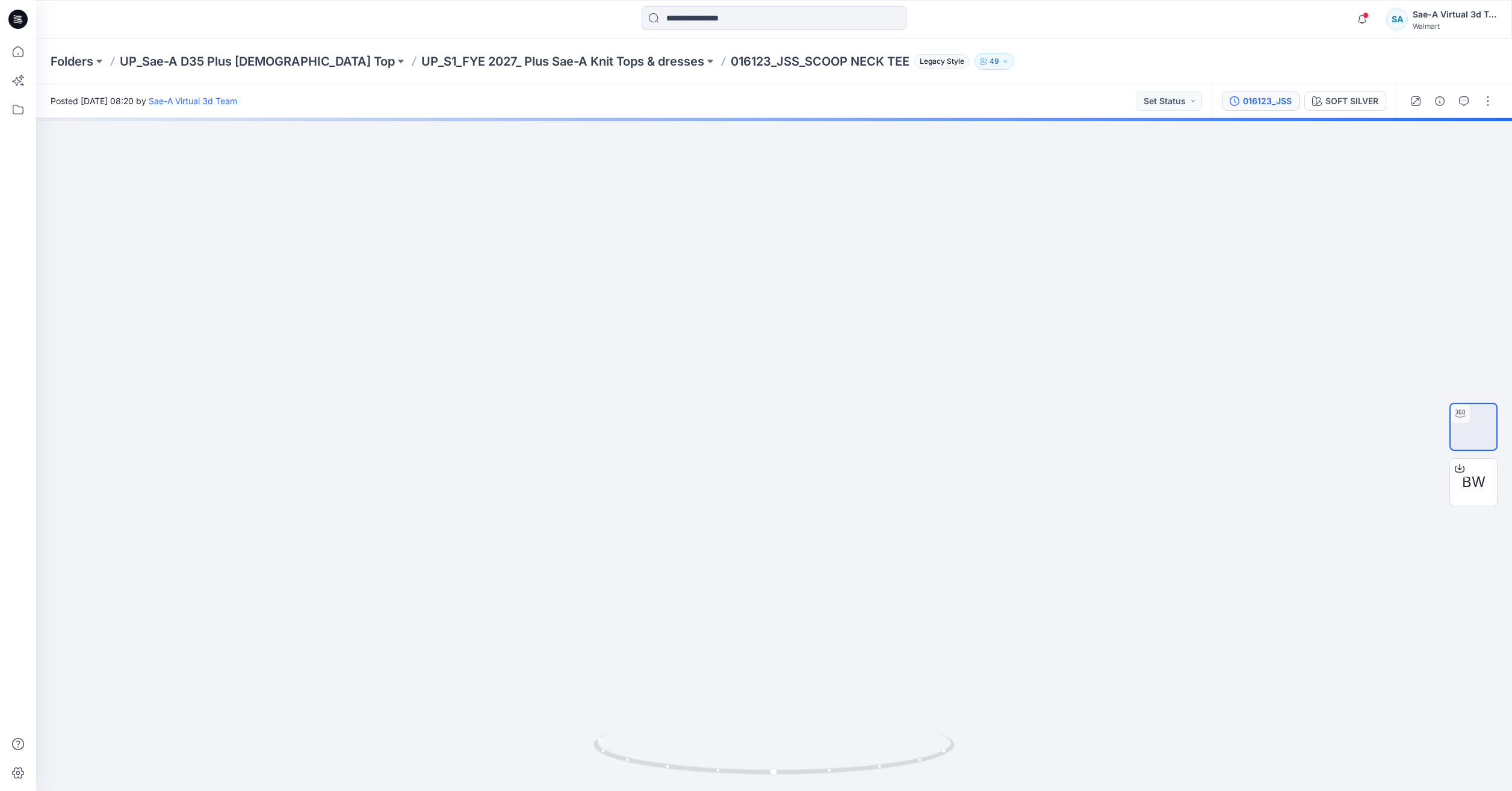
click at [1271, 106] on div "016123_JSS" at bounding box center [1267, 101] width 49 height 13
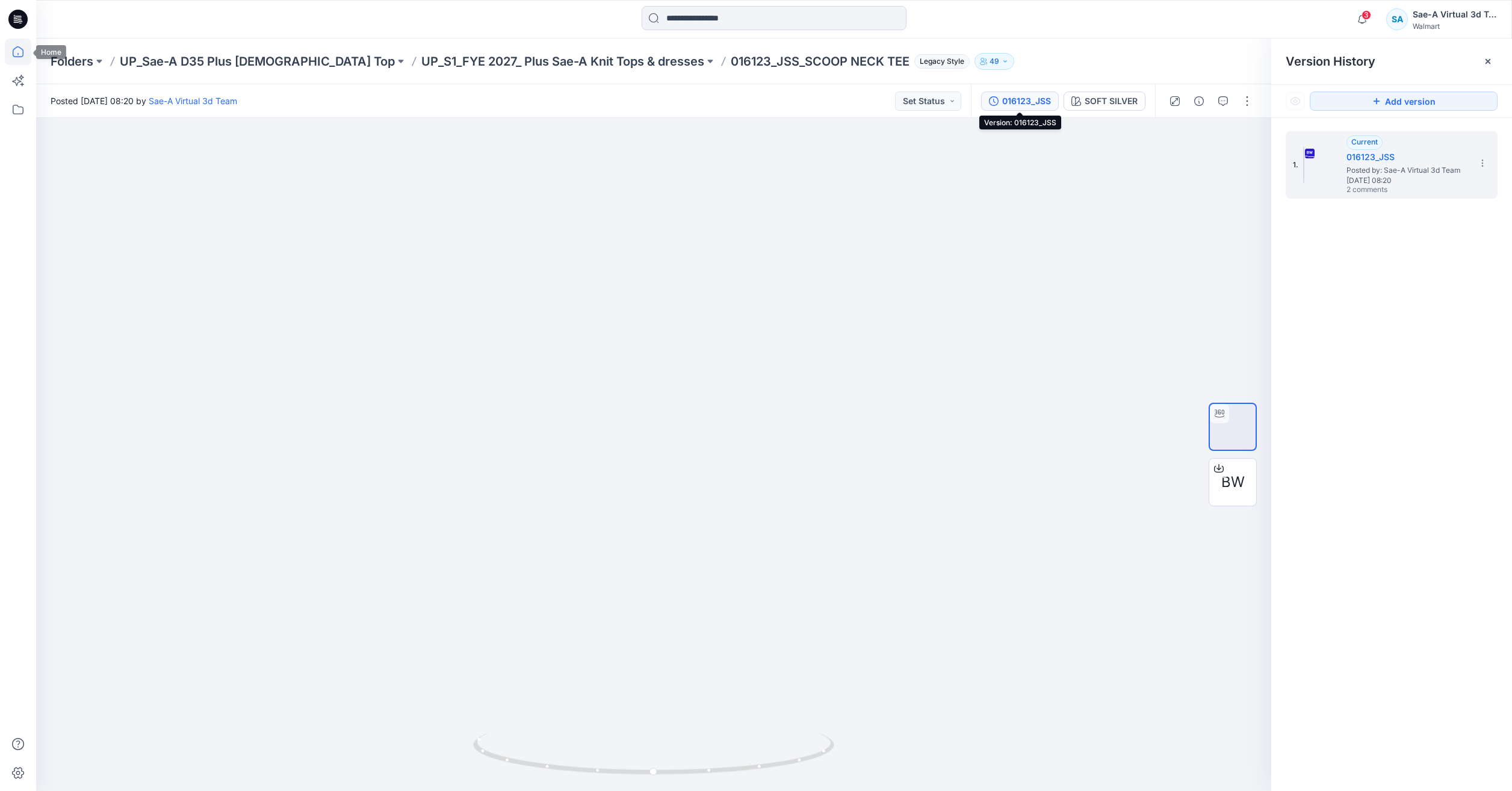
click at [20, 54] on icon at bounding box center [18, 52] width 26 height 26
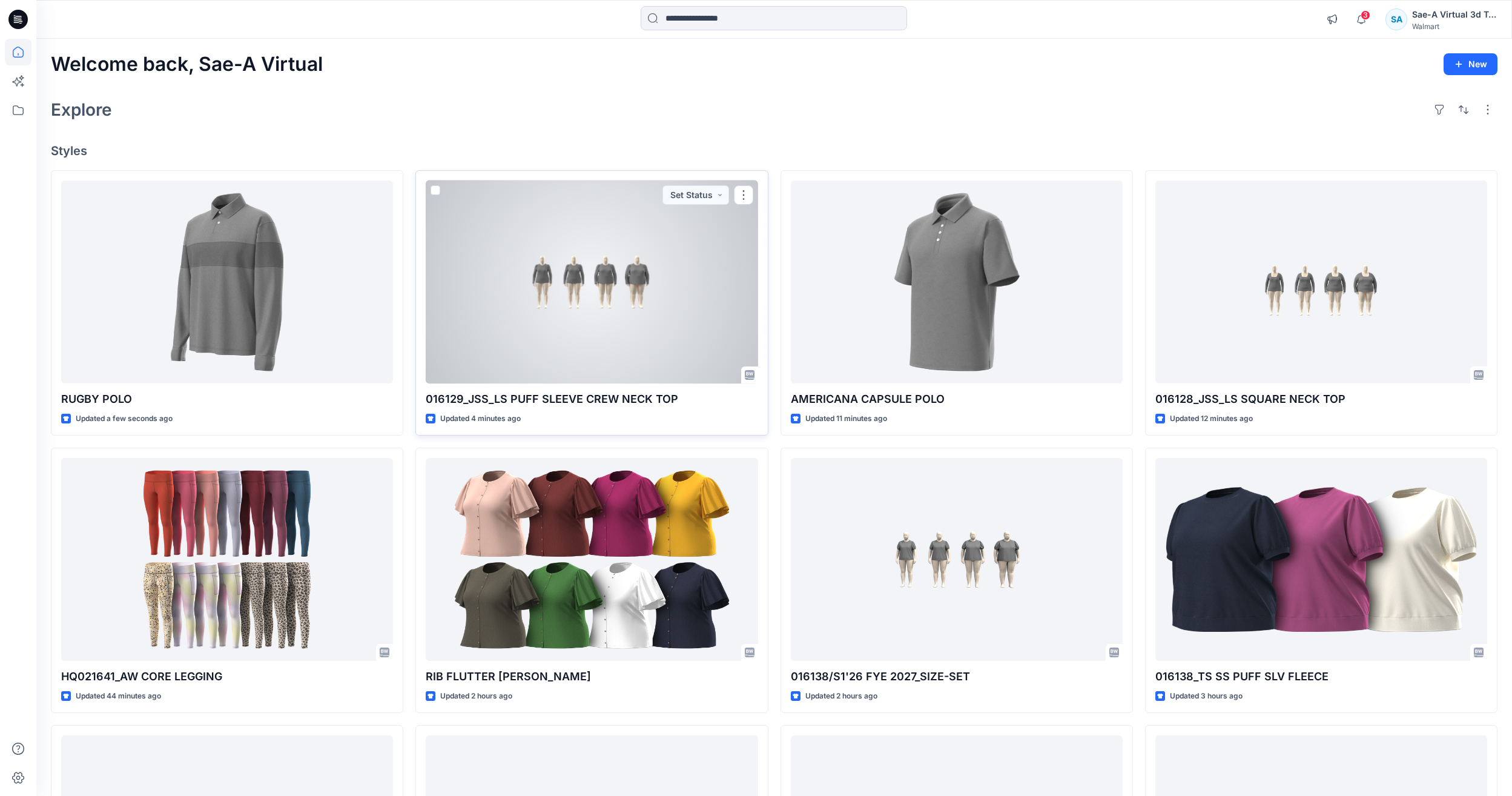
click at [576, 287] on div at bounding box center [591, 282] width 332 height 203
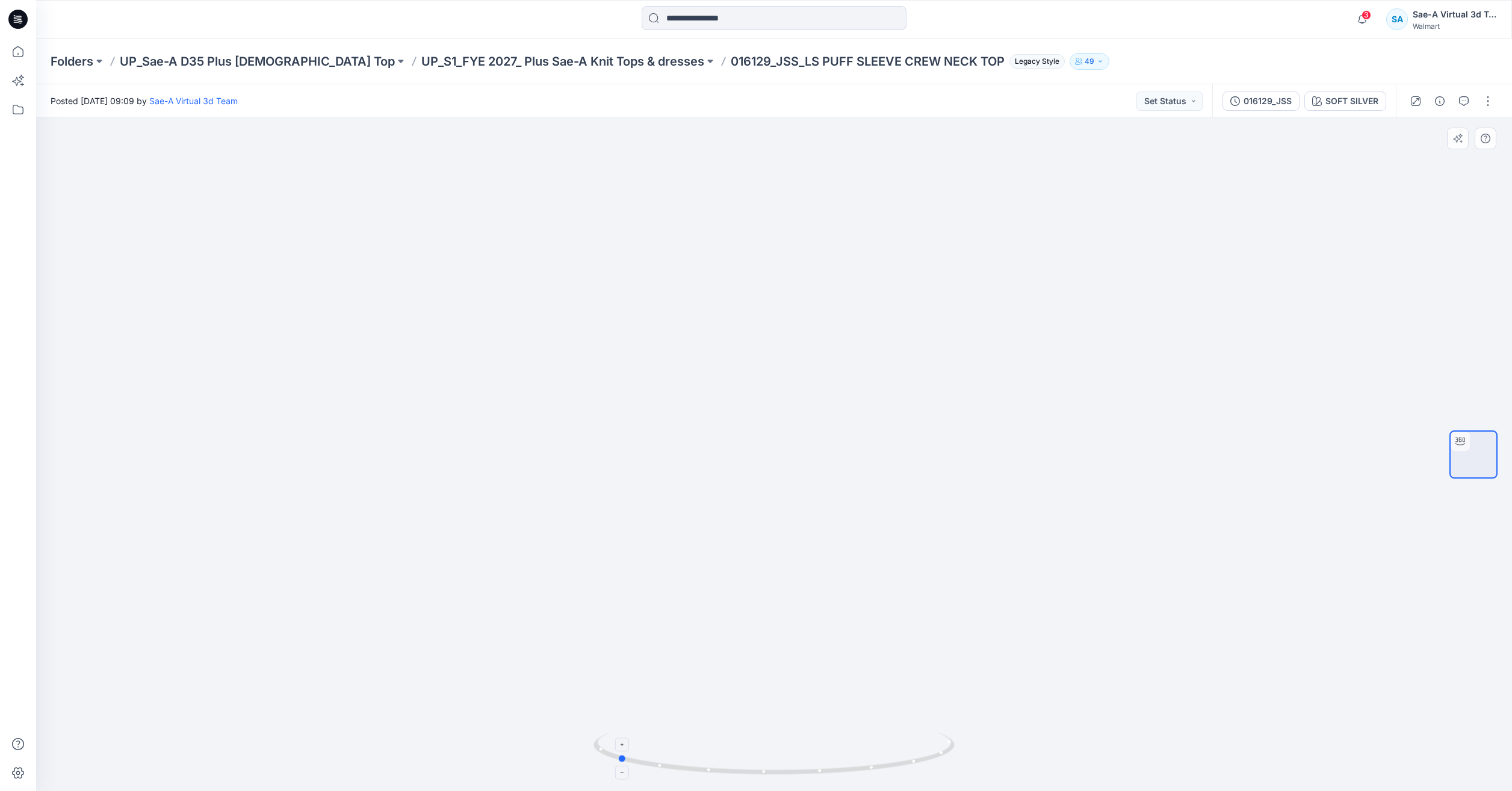
drag, startPoint x: 894, startPoint y: 769, endPoint x: 737, endPoint y: 739, distance: 159.8
click at [737, 739] on icon at bounding box center [776, 755] width 364 height 45
click at [13, 50] on icon at bounding box center [18, 52] width 11 height 11
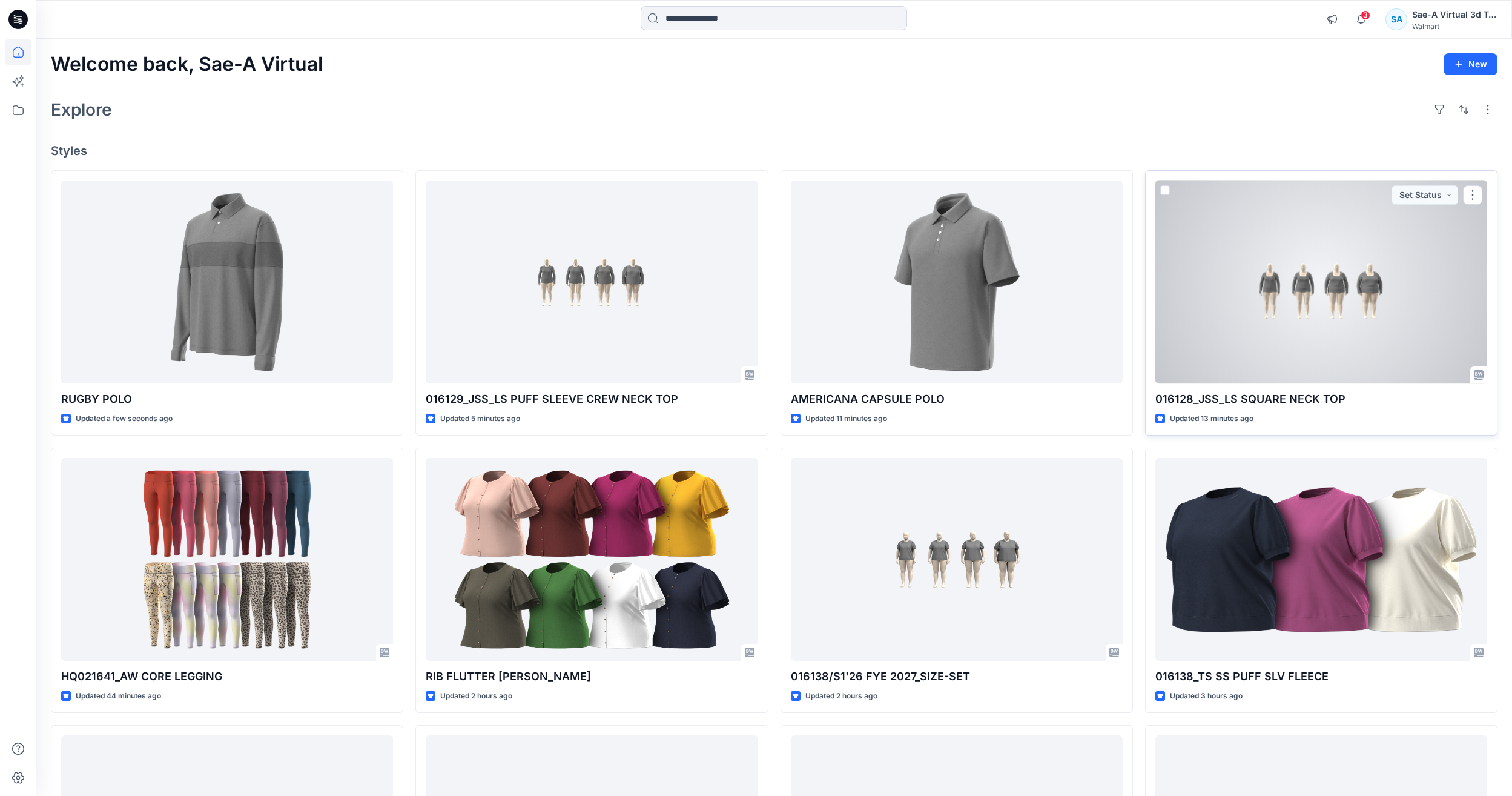
click at [1232, 342] on div at bounding box center [1321, 282] width 332 height 203
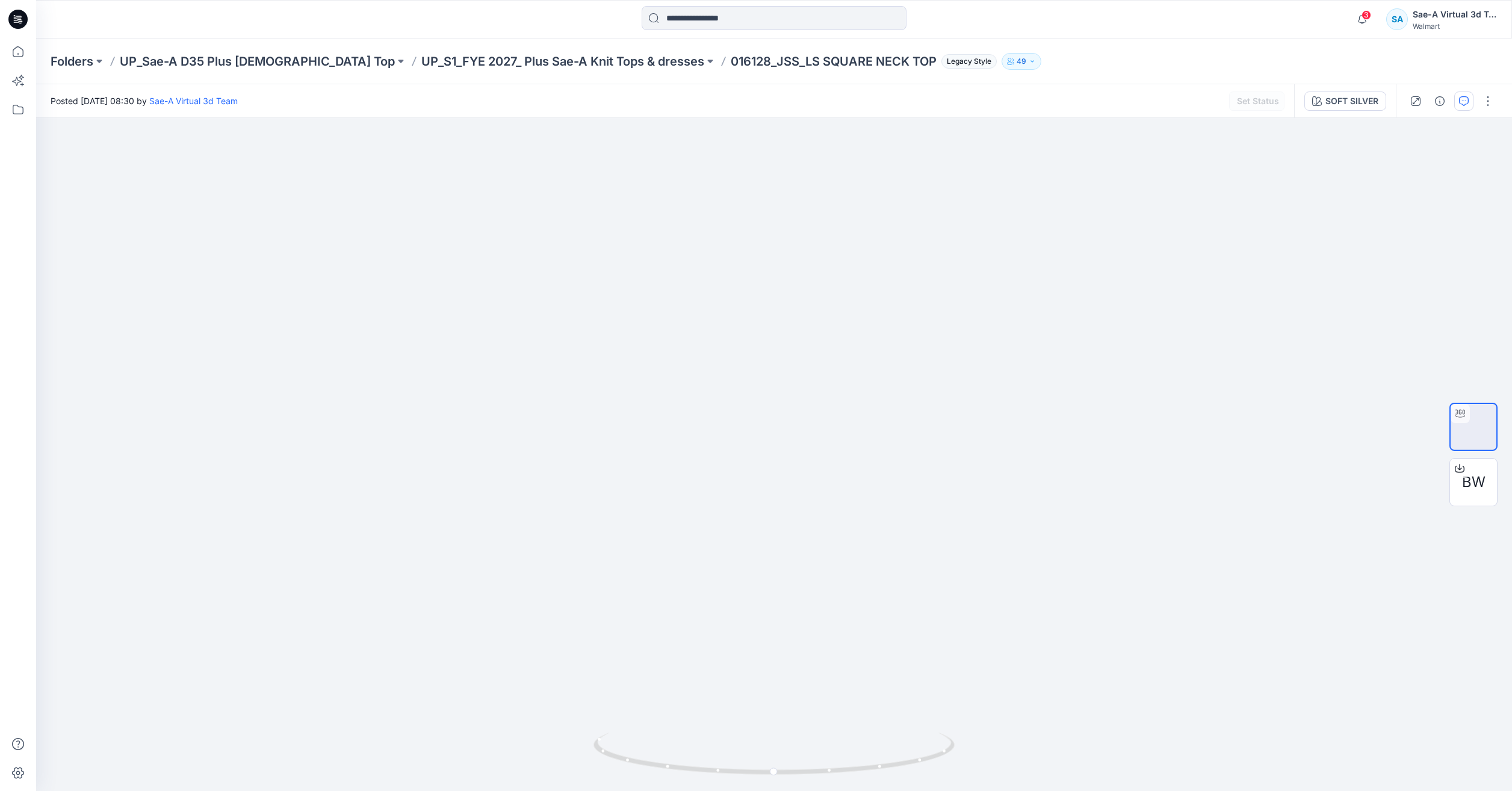
click at [1455, 93] on button "button" at bounding box center [1464, 101] width 19 height 19
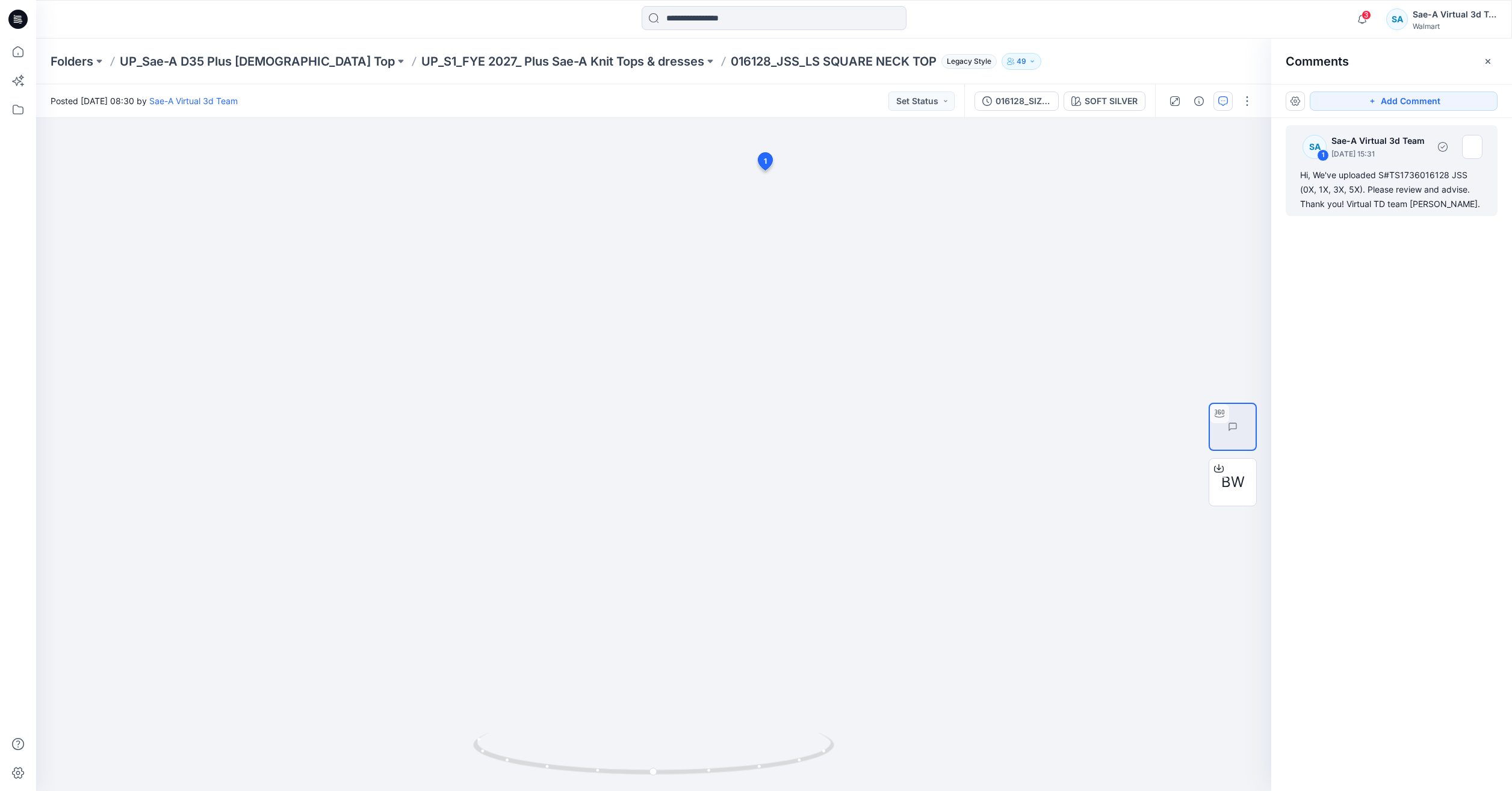
click at [1390, 208] on div "Hi, We've uploaded S#TS1736016128 JSS (0X, 1X, 3X, 5X). Please review and advis…" at bounding box center [1391, 189] width 183 height 43
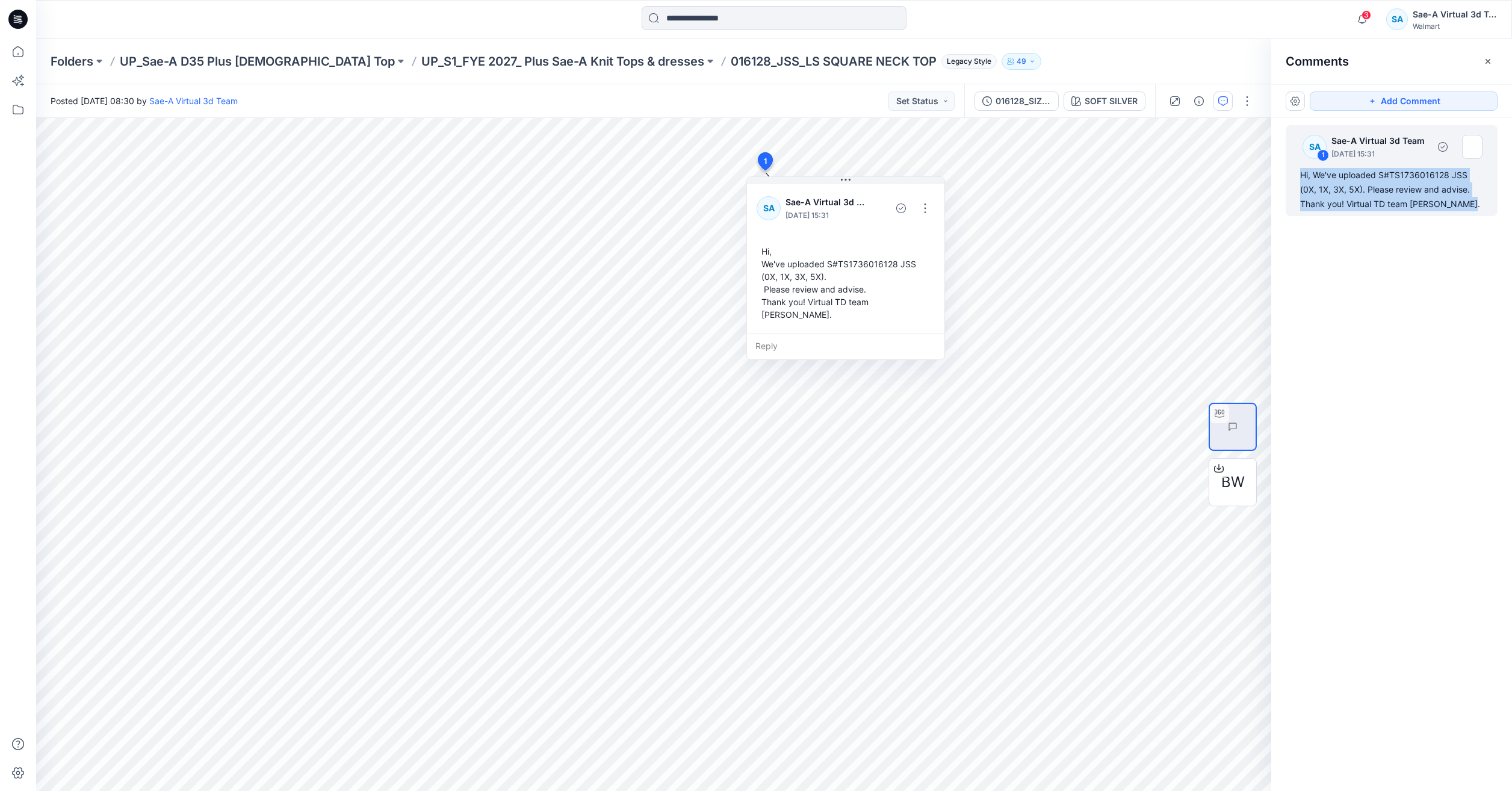
drag, startPoint x: 1467, startPoint y: 205, endPoint x: 1300, endPoint y: 171, distance: 170.4
click at [1300, 171] on div "Hi, We've uploaded S#TS1736016128 JSS (0X, 1X, 3X, 5X). Please review and advis…" at bounding box center [1391, 189] width 183 height 43
copy div "Hi, We've uploaded S#TS1736016128 JSS (0X, 1X, 3X, 5X). Please review and advis…"
click at [17, 51] on icon at bounding box center [18, 52] width 26 height 26
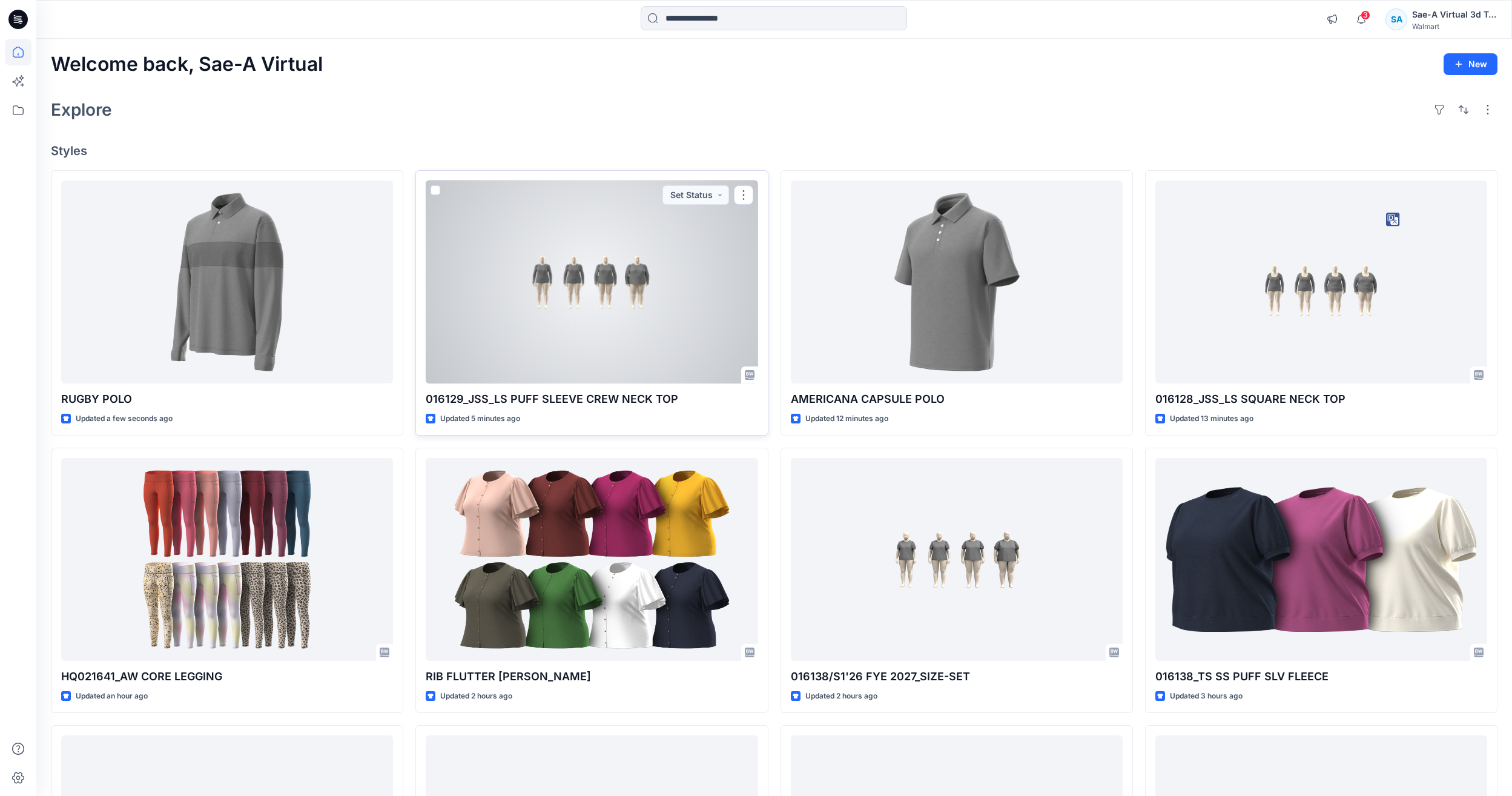
click at [611, 297] on div at bounding box center [591, 282] width 332 height 203
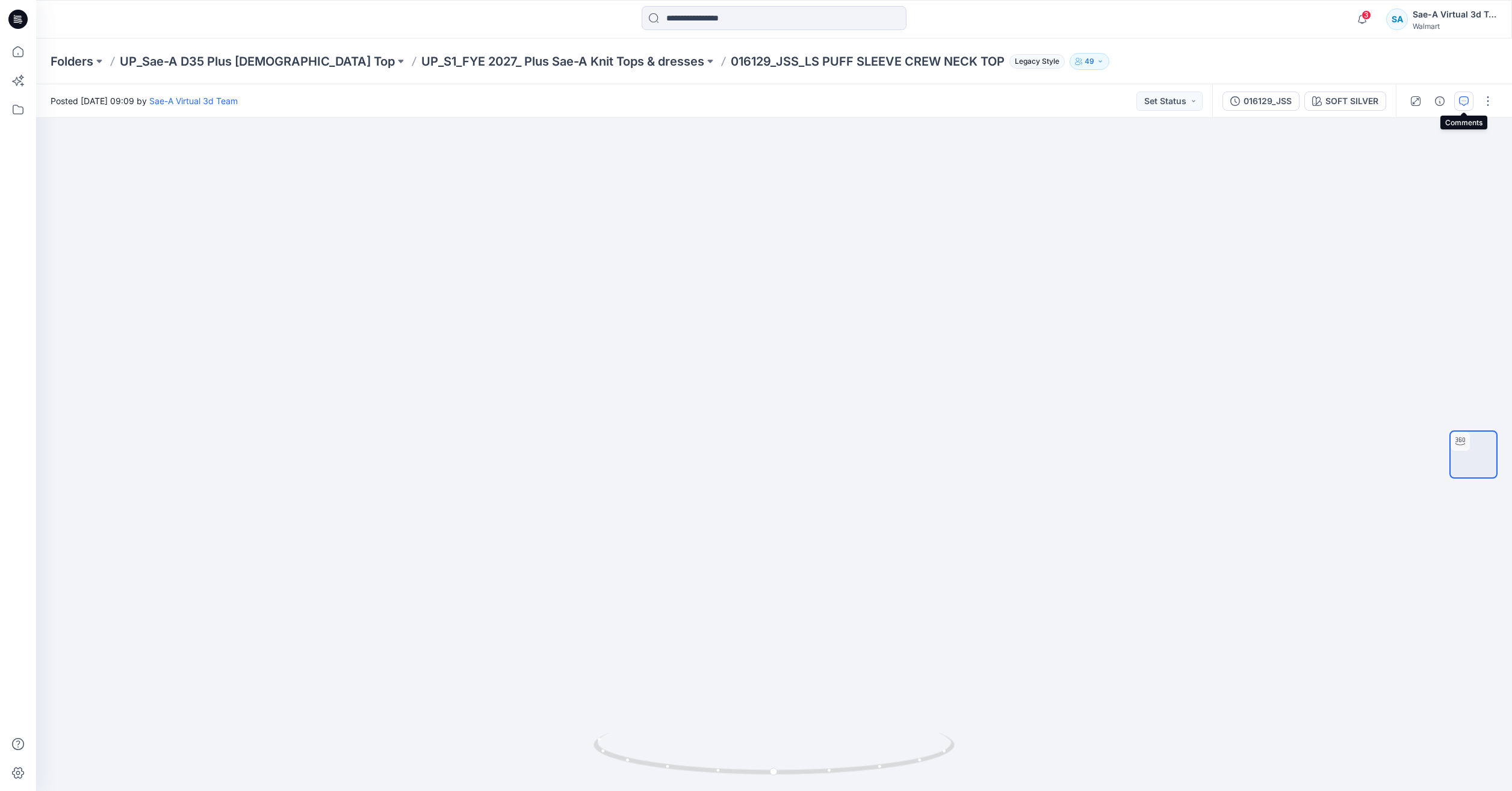
click at [1460, 104] on icon "button" at bounding box center [1464, 101] width 10 height 10
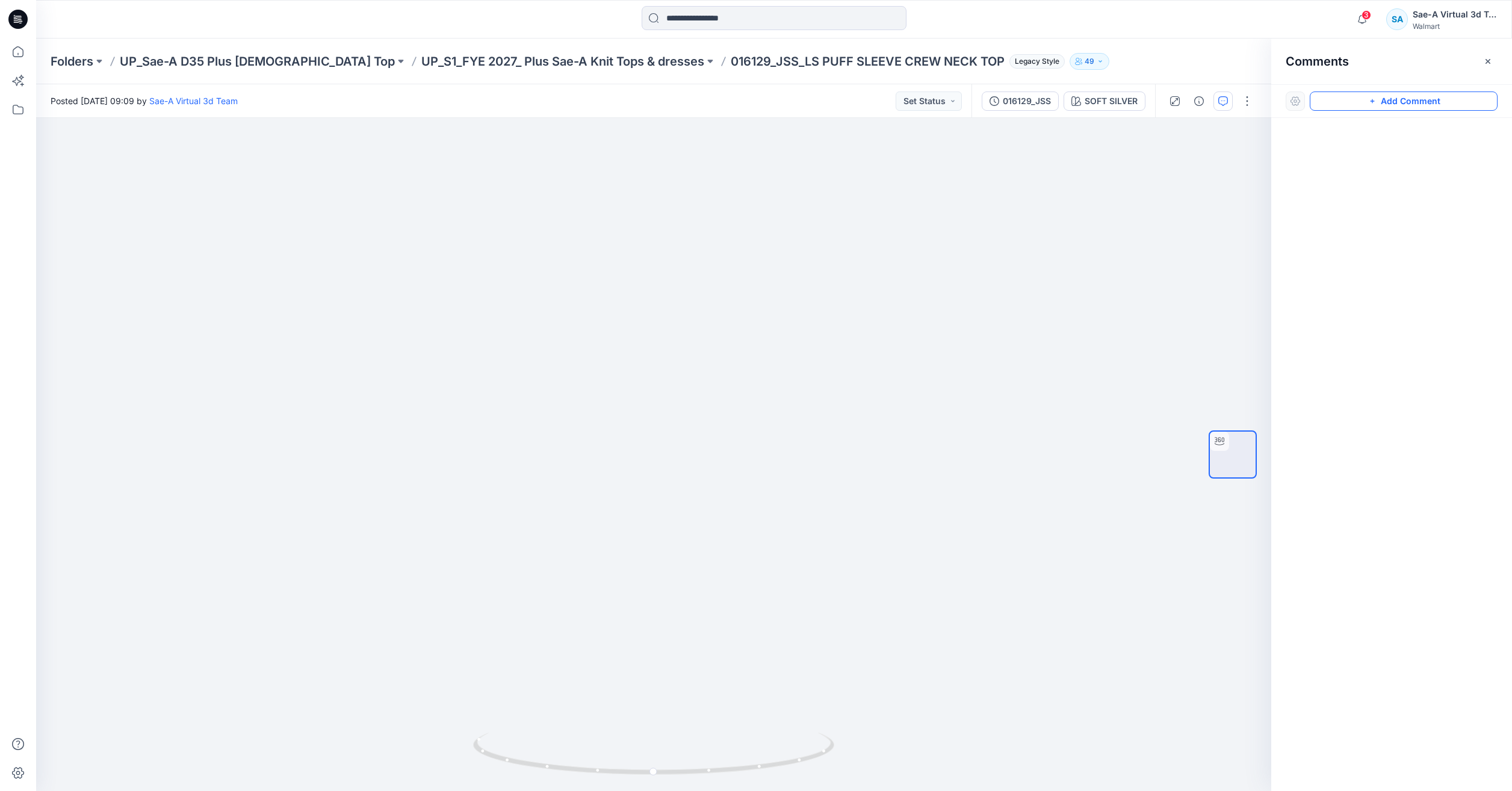
click at [1452, 108] on button "Add Comment" at bounding box center [1404, 101] width 188 height 19
click at [674, 220] on div "1" at bounding box center [654, 454] width 1235 height 673
click at [749, 259] on textarea "**********" at bounding box center [755, 255] width 197 height 48
paste textarea
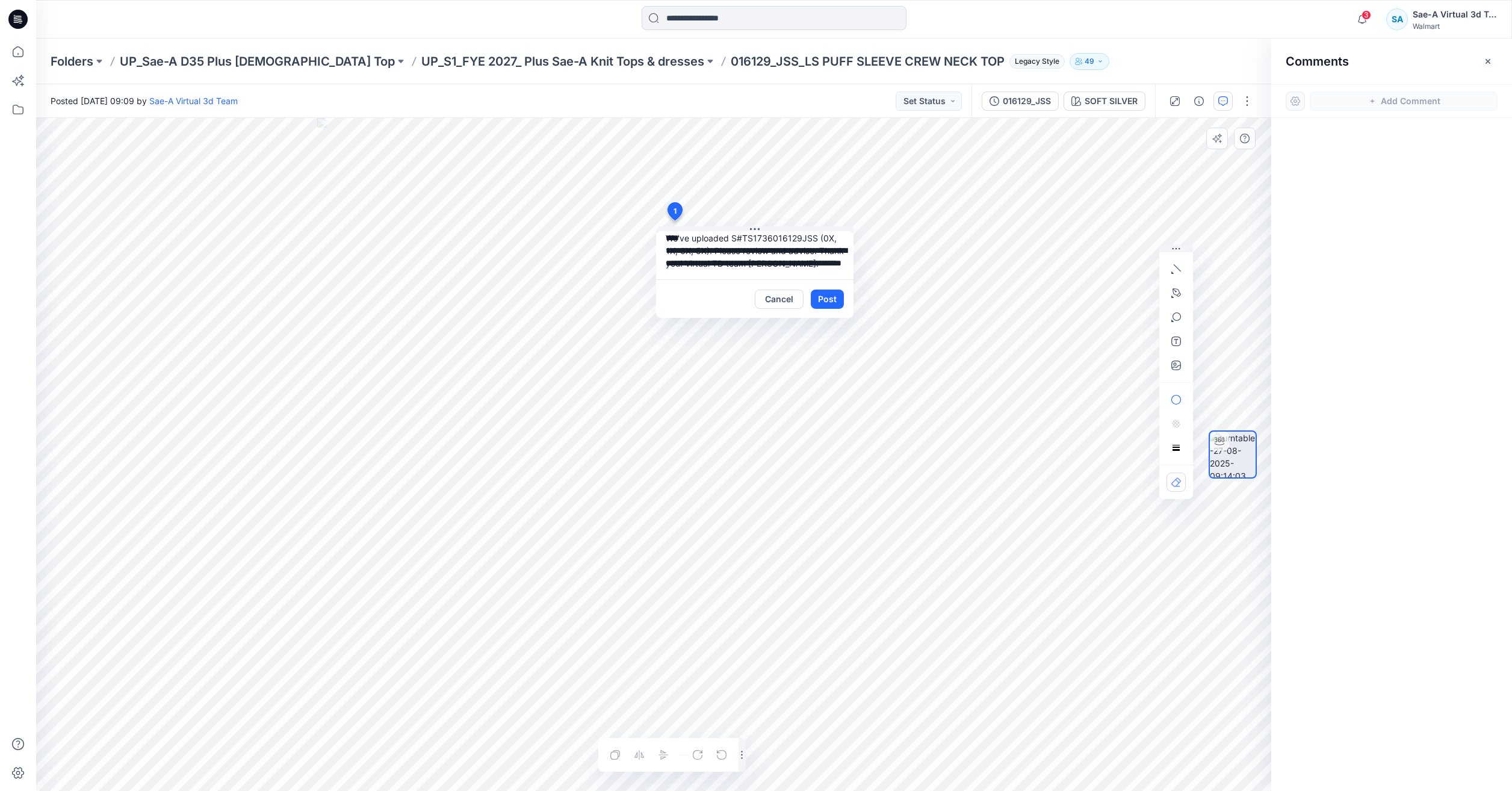
scroll to position [35, 0]
click at [697, 255] on textarea "**********" at bounding box center [755, 255] width 197 height 48
drag, startPoint x: 696, startPoint y: 251, endPoint x: 702, endPoint y: 253, distance: 6.3
click at [696, 252] on textarea "**********" at bounding box center [755, 255] width 197 height 48
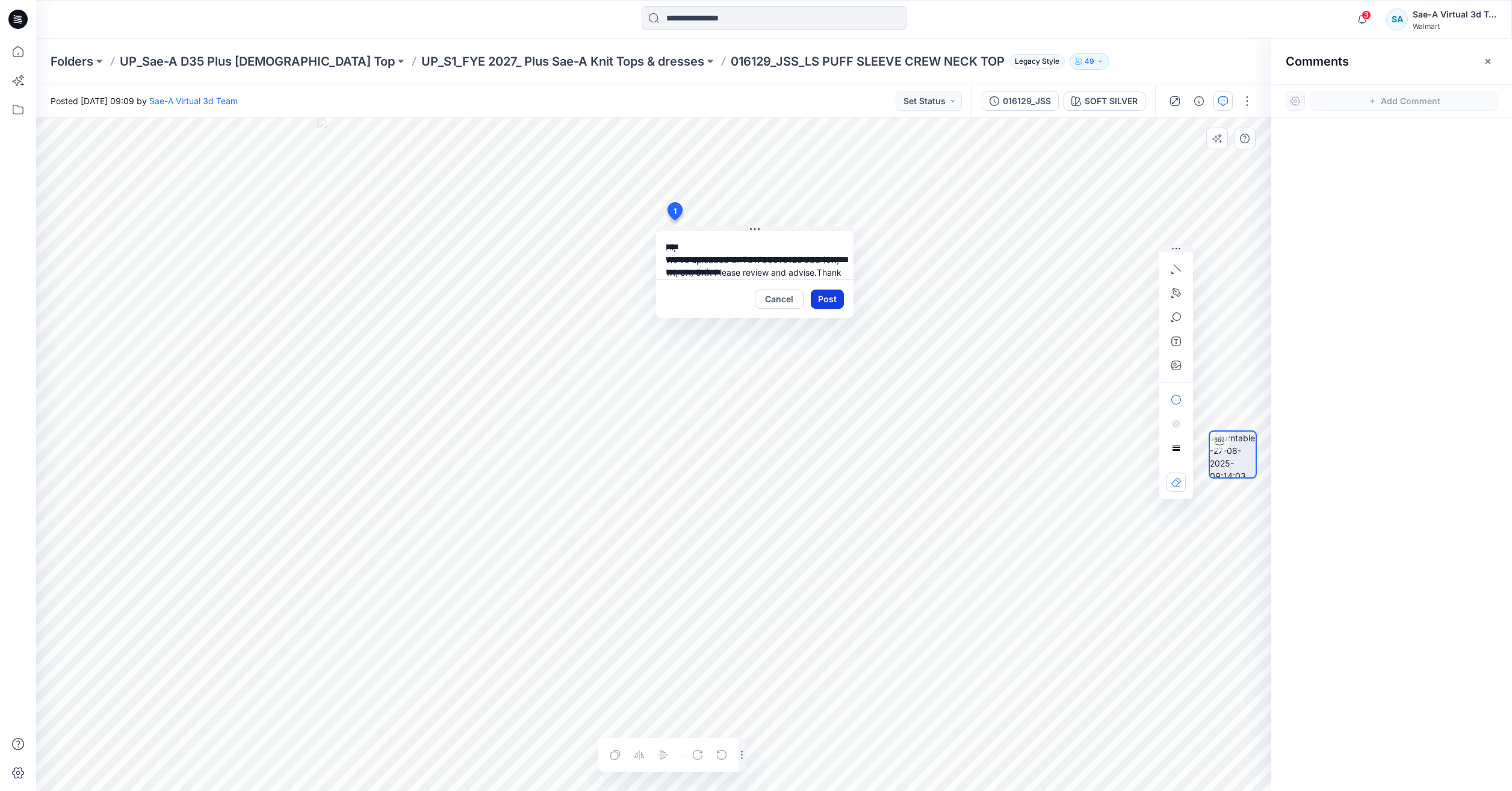
type textarea "**********"
click at [825, 297] on button "Post" at bounding box center [827, 300] width 33 height 19
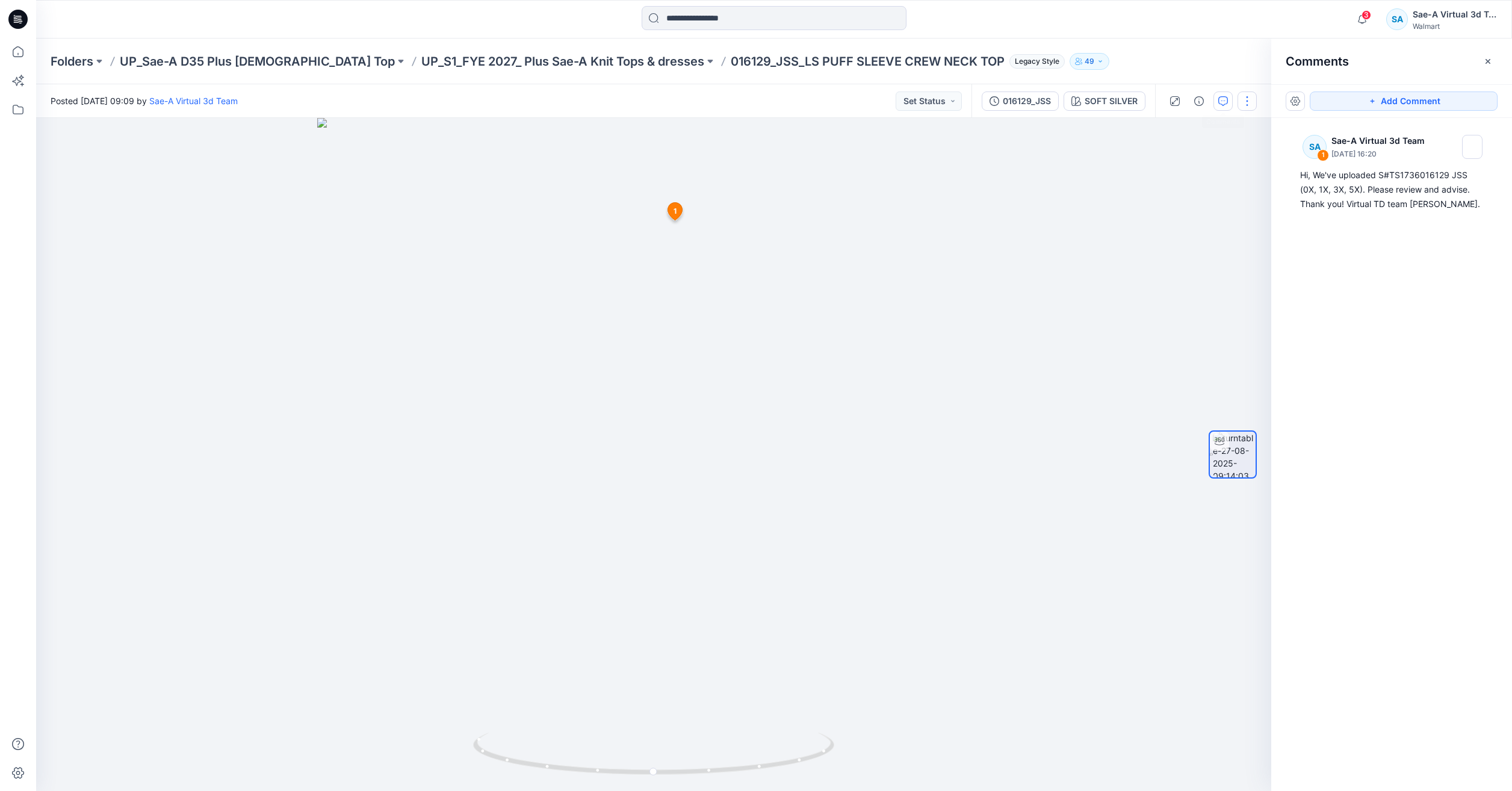
click at [1239, 105] on button "button" at bounding box center [1248, 101] width 19 height 19
click at [1181, 120] on button "Edit" at bounding box center [1197, 129] width 111 height 22
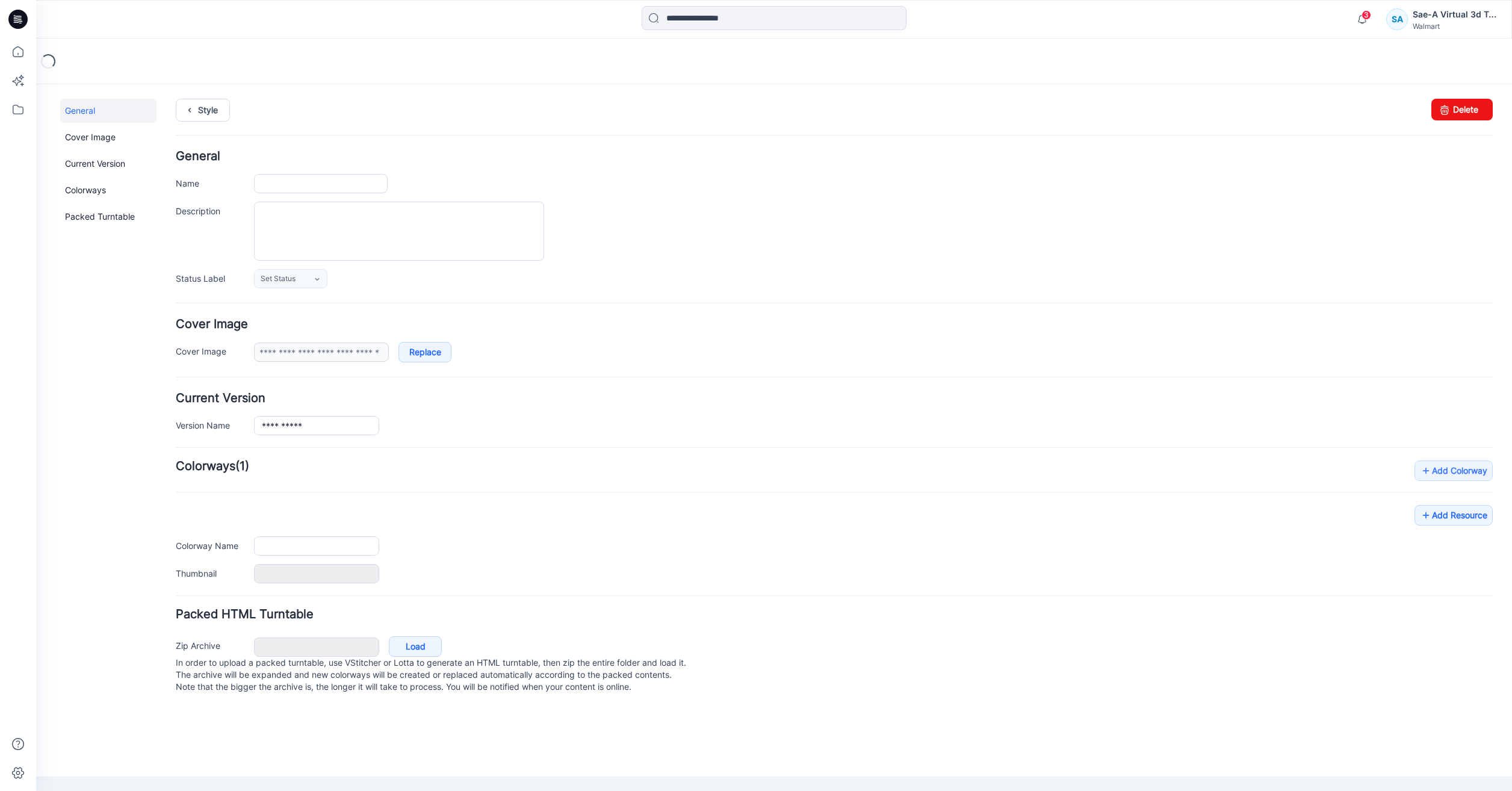
type input "**********"
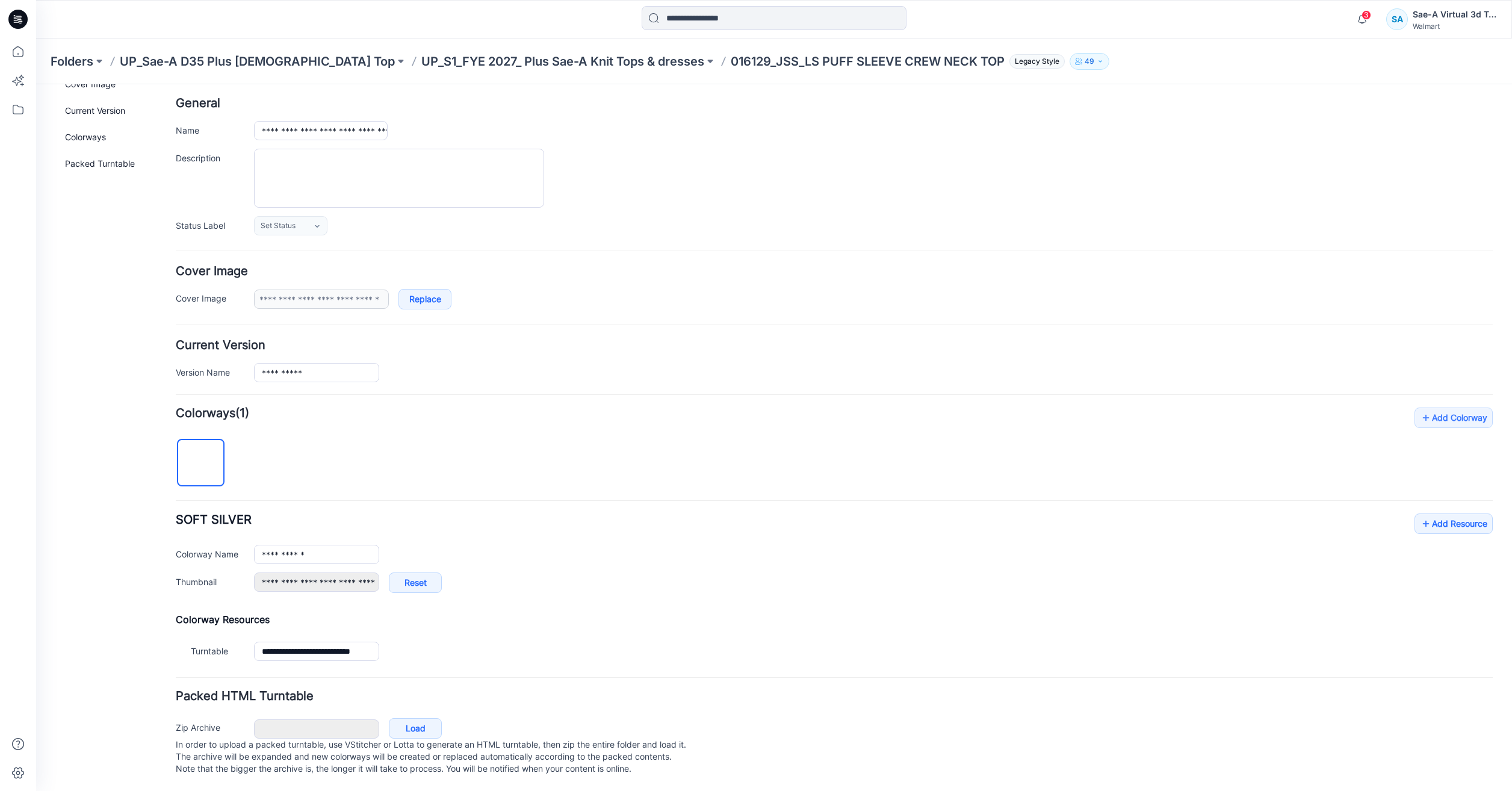
scroll to position [65, 0]
click at [1403, 514] on div "**********" at bounding box center [834, 559] width 1317 height 92
click at [1420, 516] on icon at bounding box center [1426, 524] width 12 height 19
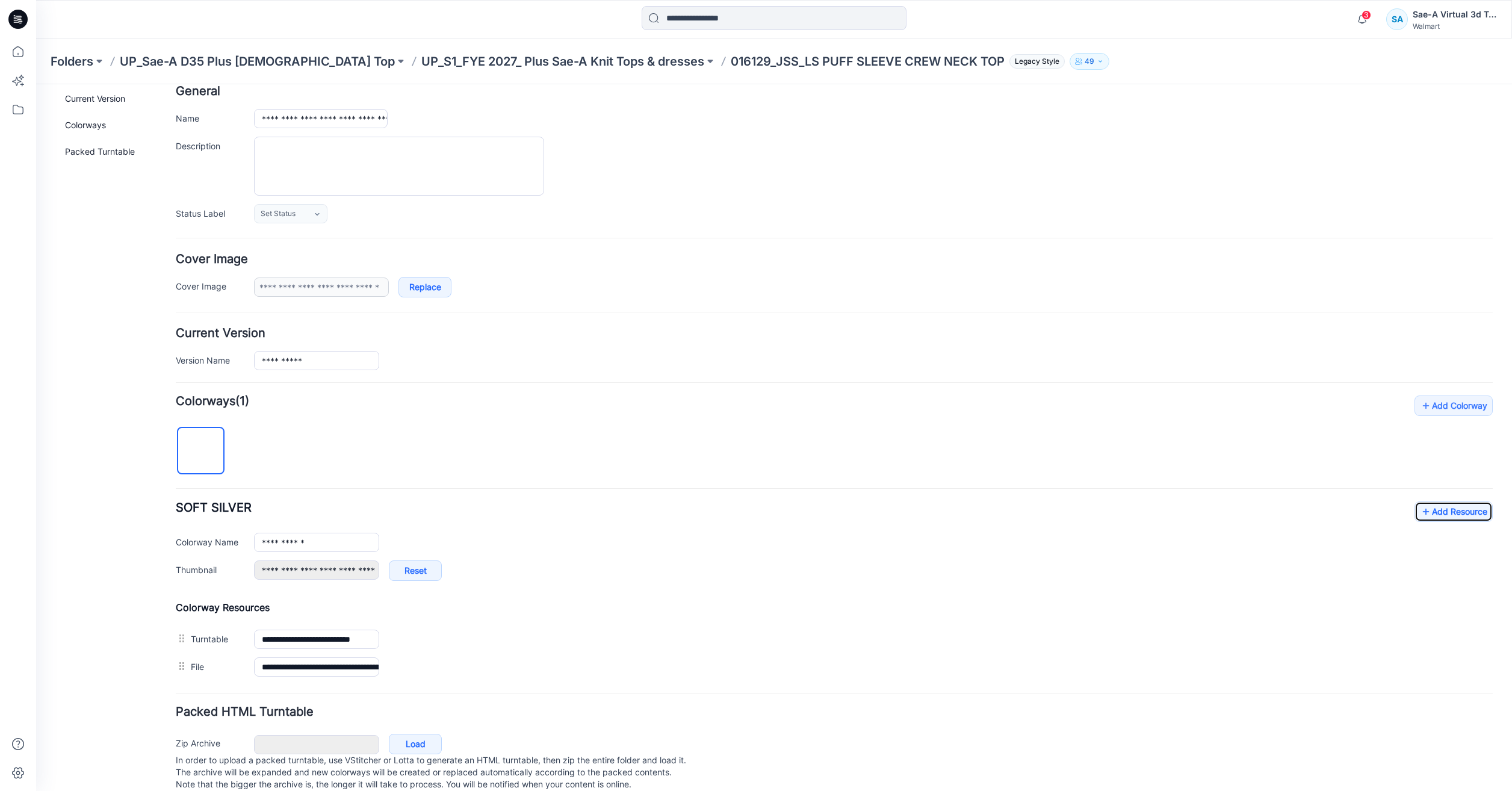
scroll to position [0, 0]
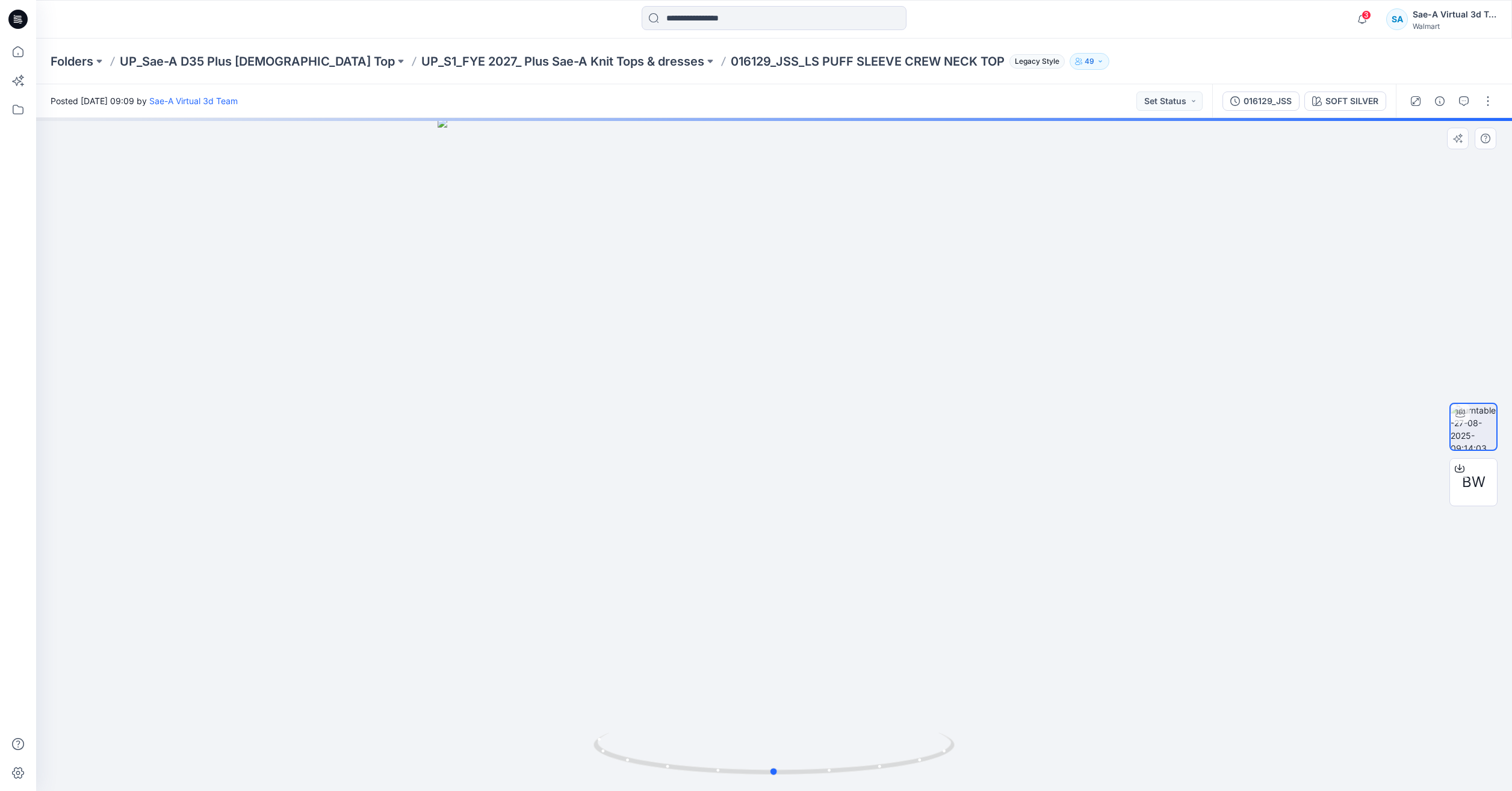
click at [327, 229] on div at bounding box center [774, 454] width 1476 height 673
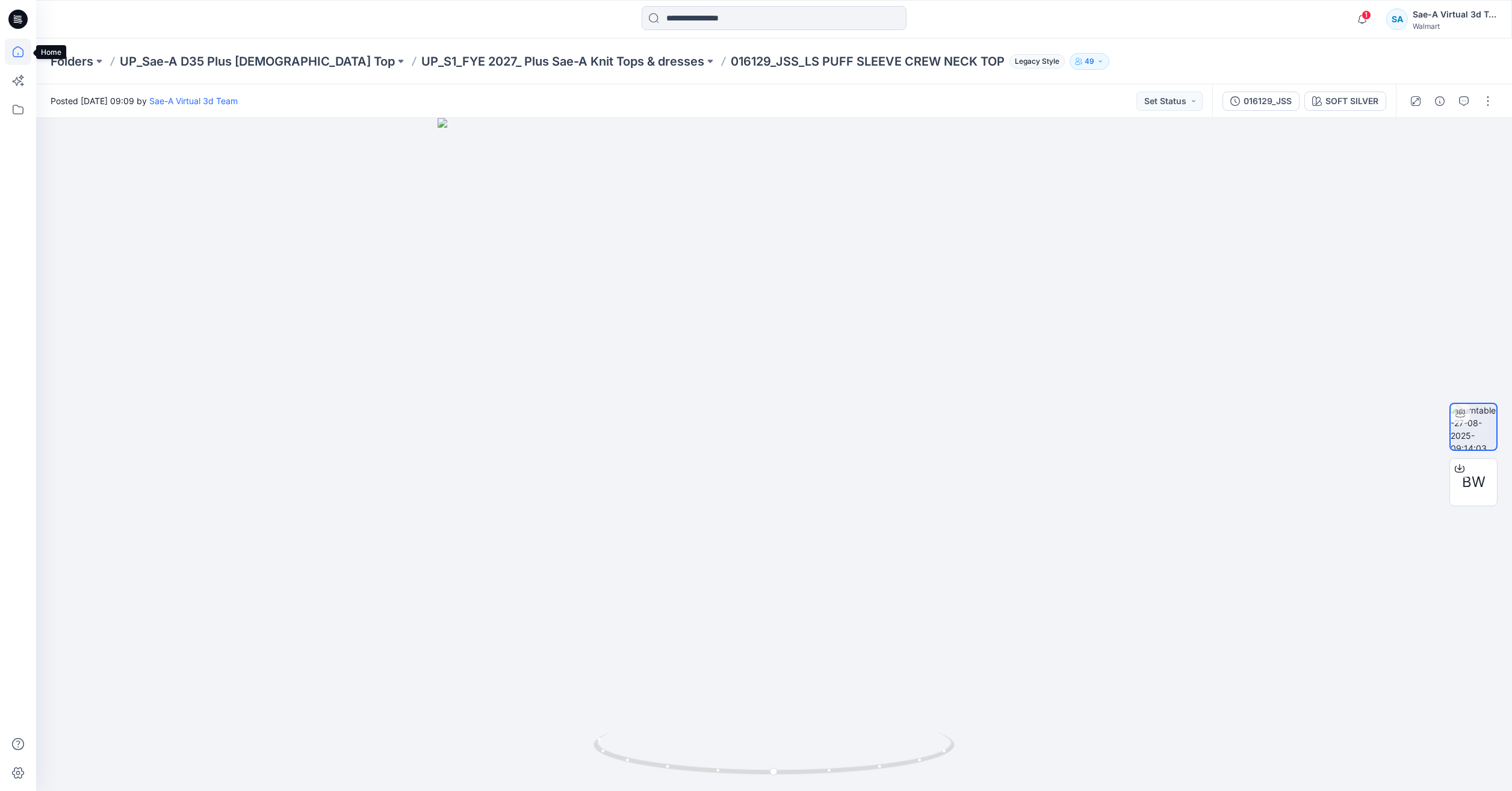
click at [25, 55] on icon at bounding box center [18, 52] width 26 height 26
drag, startPoint x: 26, startPoint y: 60, endPoint x: 0, endPoint y: 66, distance: 26.7
click at [26, 60] on icon at bounding box center [18, 52] width 26 height 26
